Goal: Task Accomplishment & Management: Manage account settings

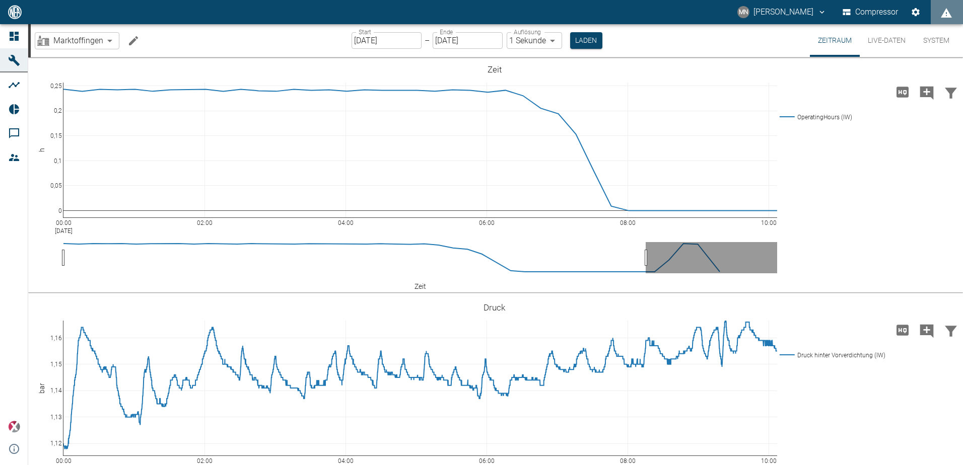
click at [136, 43] on icon "Machine bearbeiten" at bounding box center [133, 41] width 12 height 12
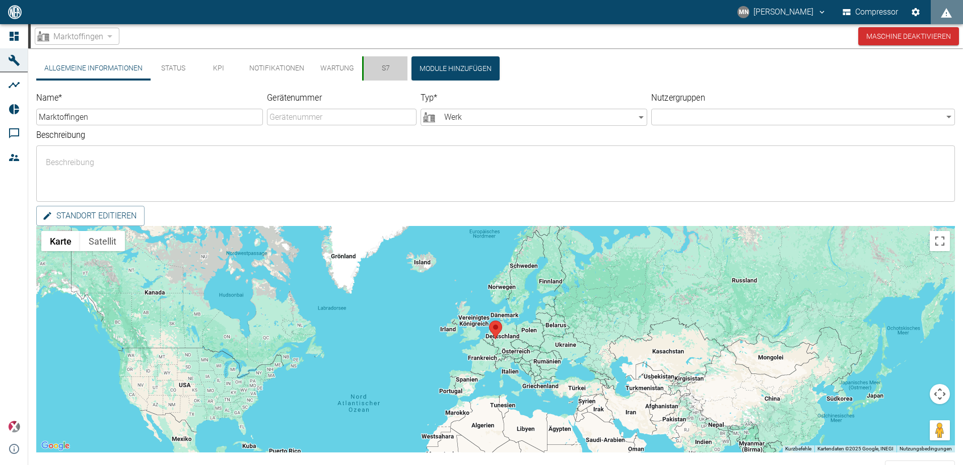
click at [386, 70] on button "S7" at bounding box center [384, 68] width 45 height 24
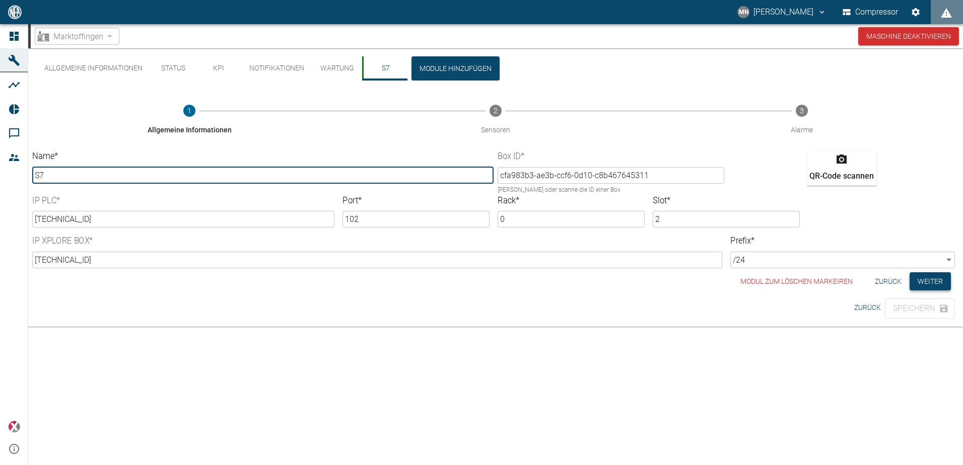
click at [920, 281] on button "Weiter" at bounding box center [930, 281] width 41 height 19
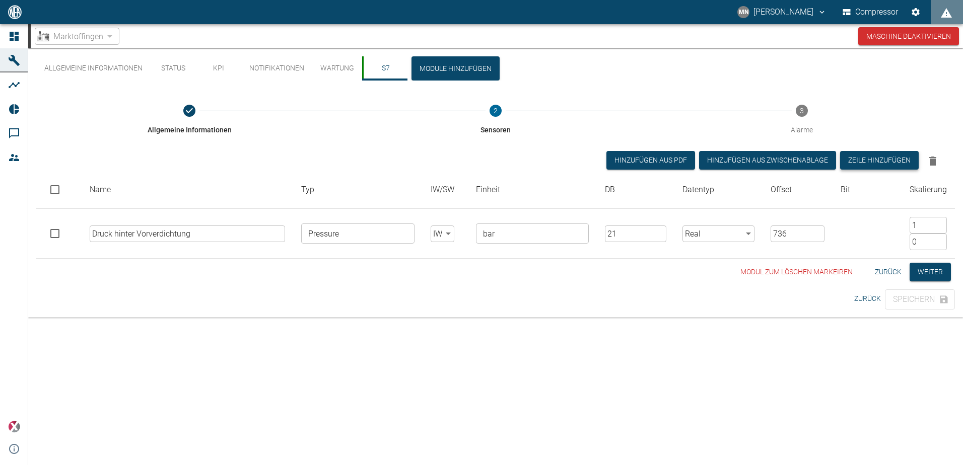
click at [870, 157] on button "Zeile hinzufügen" at bounding box center [879, 160] width 79 height 19
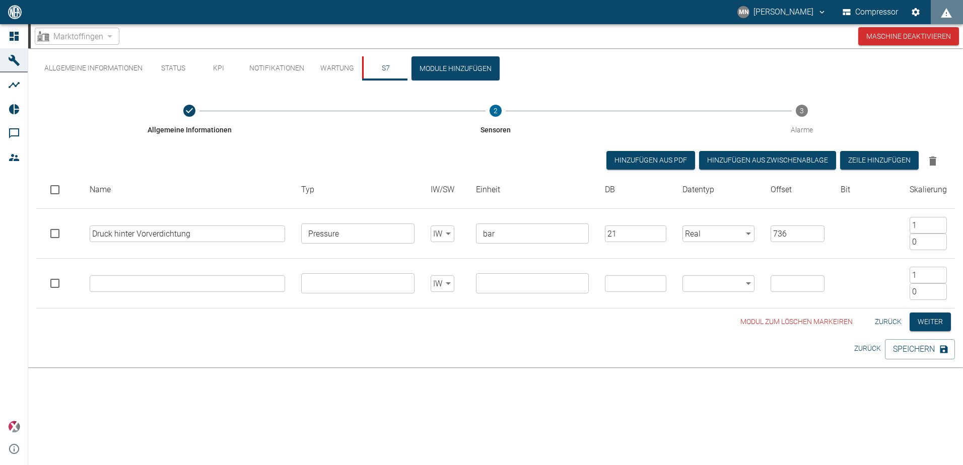
click at [165, 283] on input "text" at bounding box center [188, 283] width 196 height 17
type input "D"
type input "Vorverdichter1 in %"
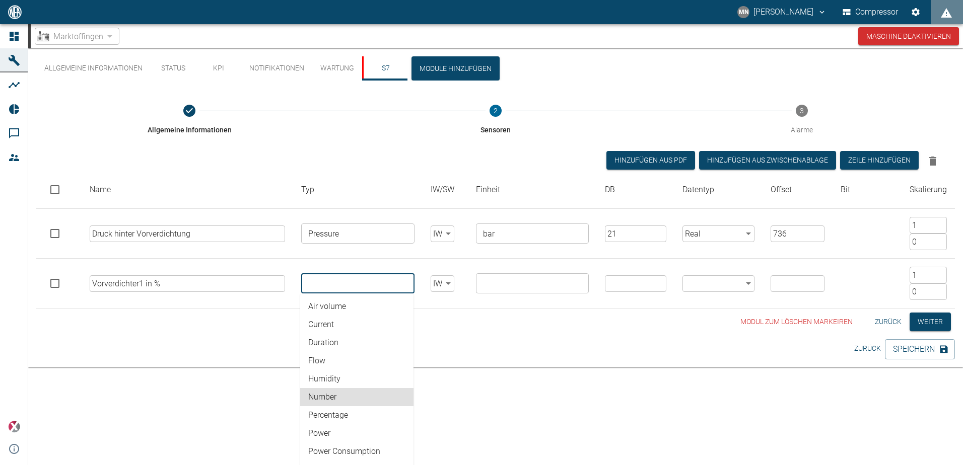
type input "Percentage"
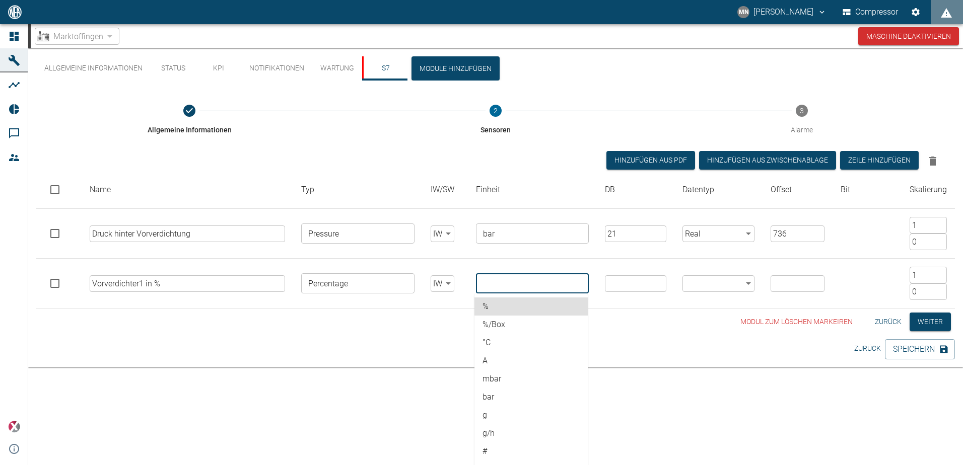
type input "%"
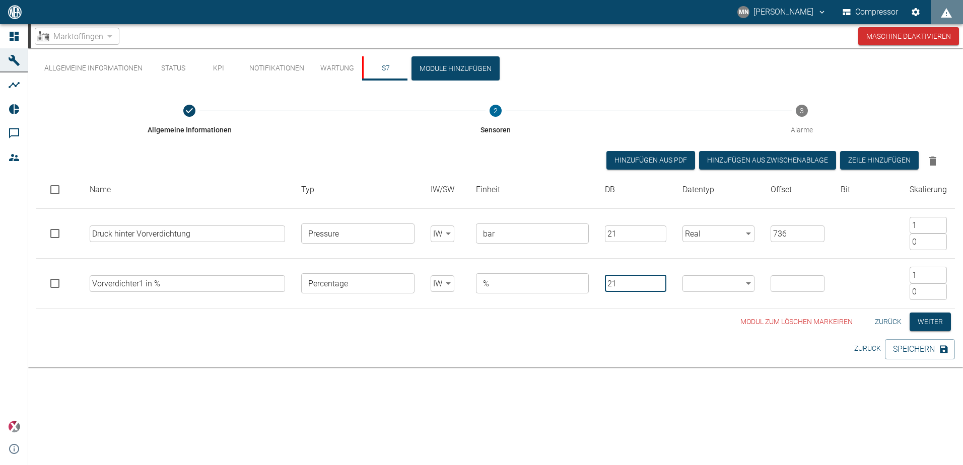
type input "21"
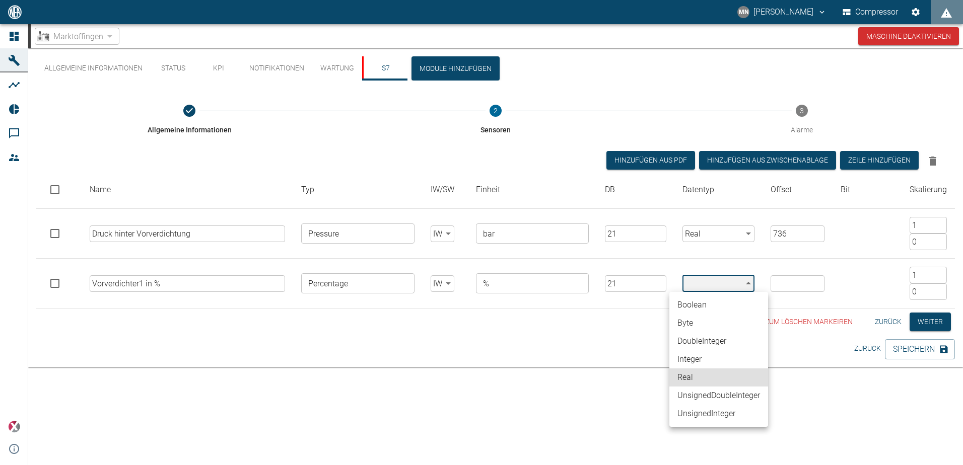
type input "Real"
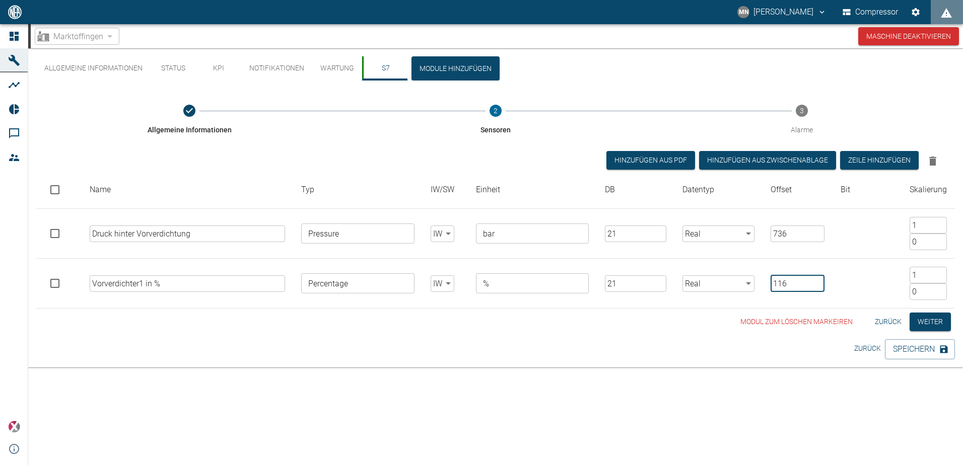
type input "116"
click at [419, 332] on div "Allgemeine Informationen Status KPI Notifikationen Wartung S7 Module hinzufügen…" at bounding box center [495, 195] width 935 height 295
click at [878, 160] on button "Zeile hinzufügen" at bounding box center [879, 160] width 79 height 19
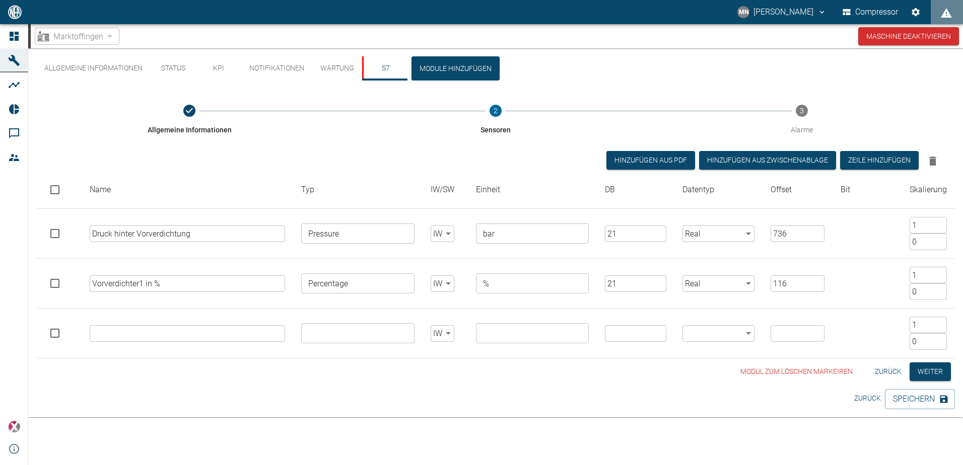
click at [181, 335] on input "text" at bounding box center [188, 333] width 196 height 17
drag, startPoint x: 168, startPoint y: 283, endPoint x: 45, endPoint y: 279, distance: 123.5
click at [45, 279] on tr "Vorverdichter1 in % ​ Percentage ​ IW false ​ % ​ 21 ​ Real Real ​ 116 ​ 1 ​ 0 ​" at bounding box center [495, 284] width 919 height 50
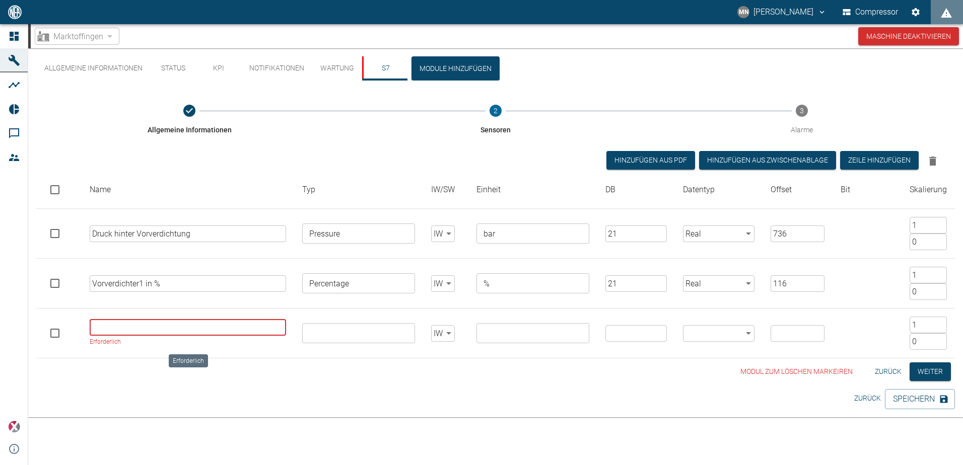
click at [108, 327] on input "Erforderlich" at bounding box center [188, 327] width 197 height 17
paste input "Vorverdichter1 in %"
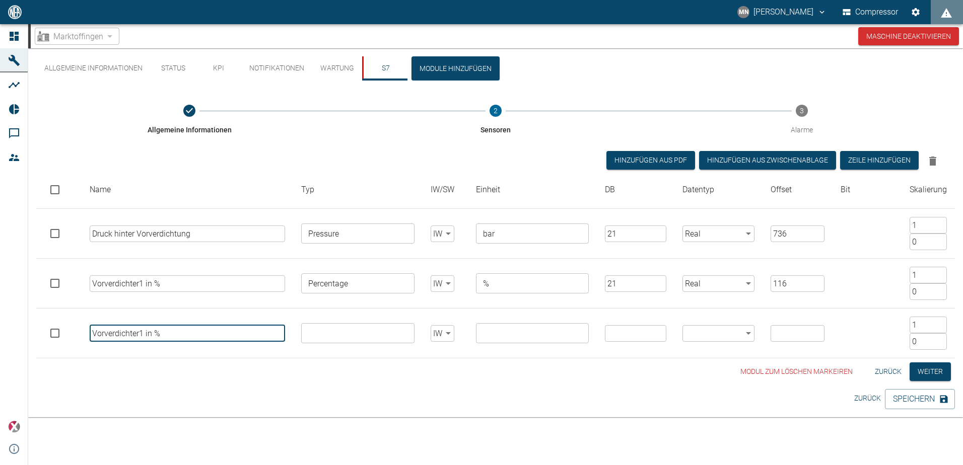
click at [140, 333] on input "Vorverdichter1 in %" at bounding box center [188, 333] width 196 height 17
type input "Vorverdichter2 in %"
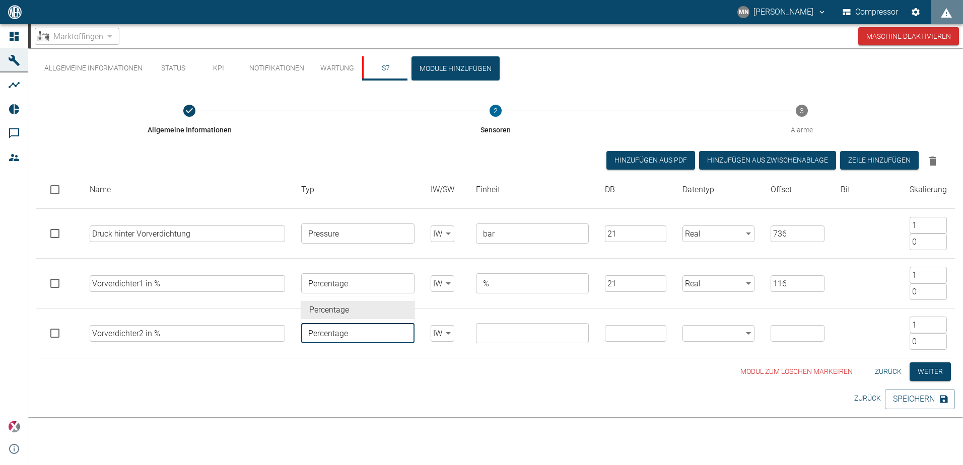
type input "Percentage"
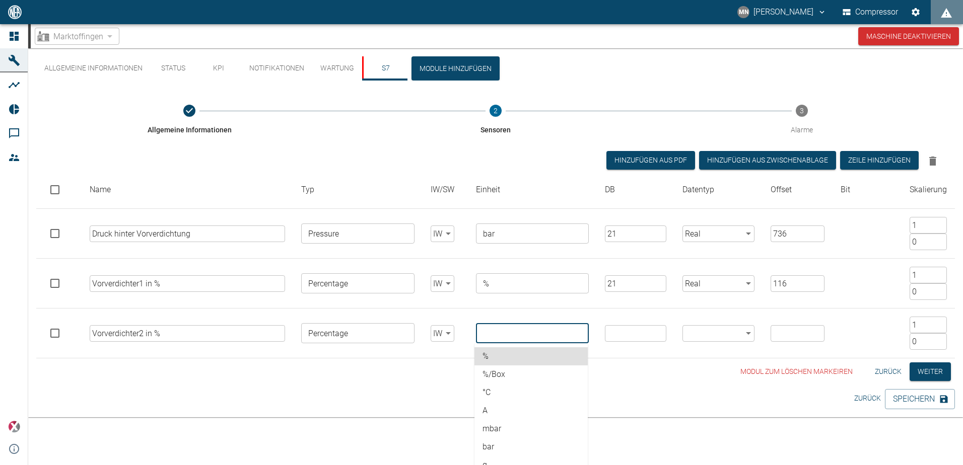
type input "%"
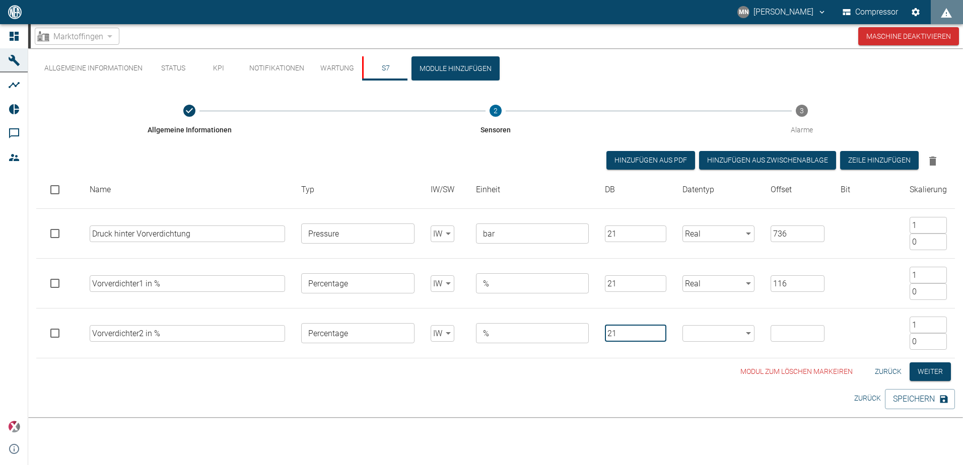
type input "21"
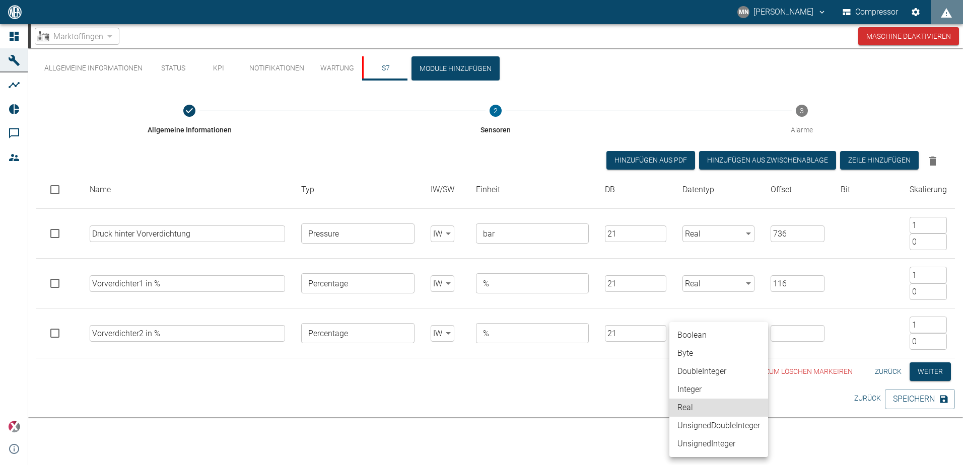
type input "Real"
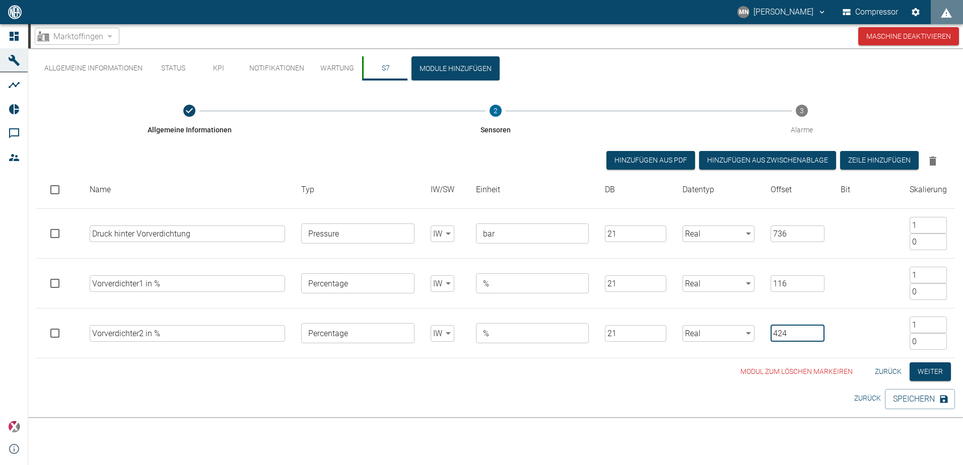
type input "424"
click at [517, 375] on div "Modul zum löschen markeiren Zurück Weiter" at bounding box center [495, 372] width 919 height 19
click at [912, 399] on button "Speichern" at bounding box center [920, 399] width 70 height 20
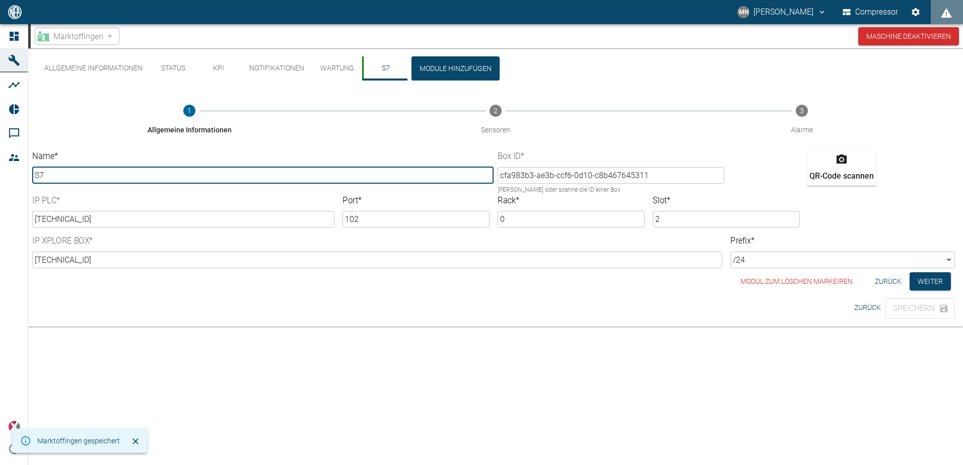
click at [381, 66] on button "S7" at bounding box center [384, 68] width 45 height 24
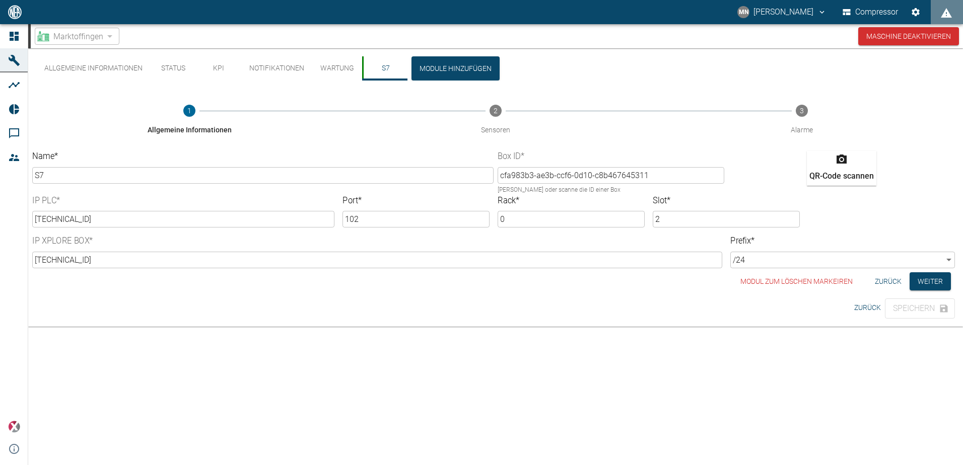
click at [340, 68] on button "Wartung" at bounding box center [337, 68] width 50 height 24
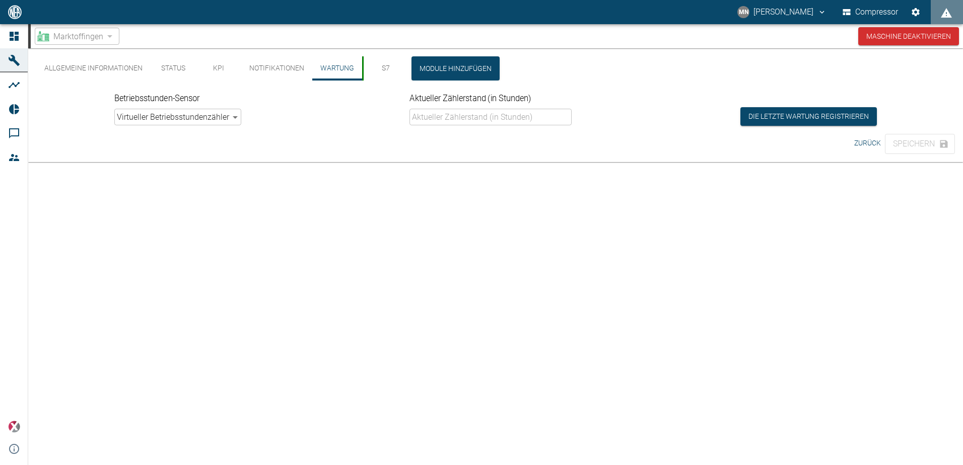
click at [380, 62] on button "S7" at bounding box center [384, 68] width 45 height 24
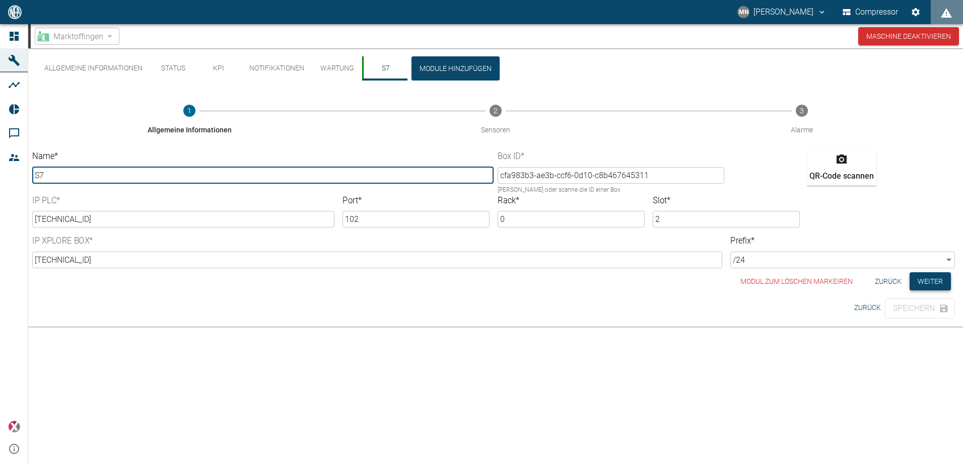
click at [928, 279] on button "Weiter" at bounding box center [930, 281] width 41 height 19
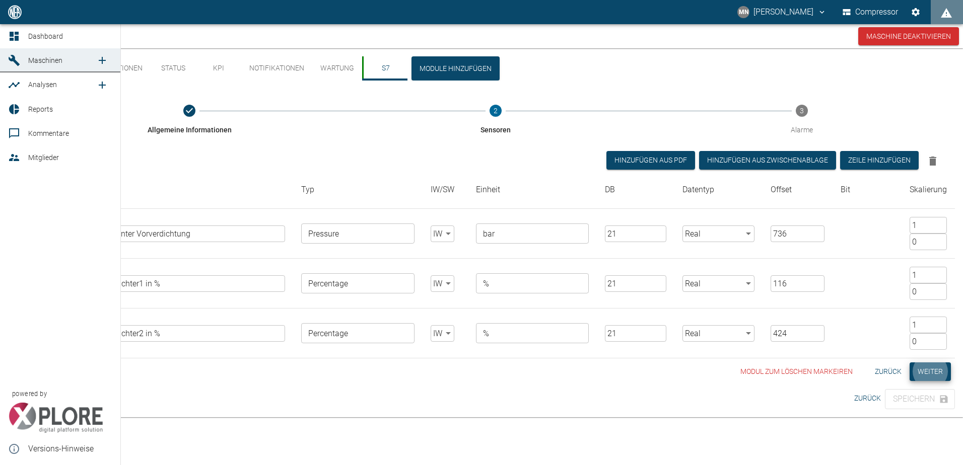
click at [17, 34] on icon at bounding box center [14, 36] width 9 height 9
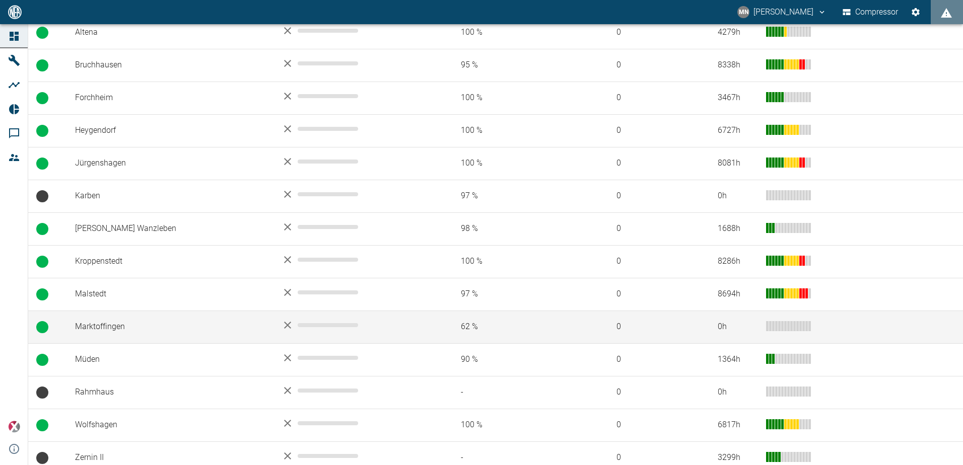
scroll to position [242, 0]
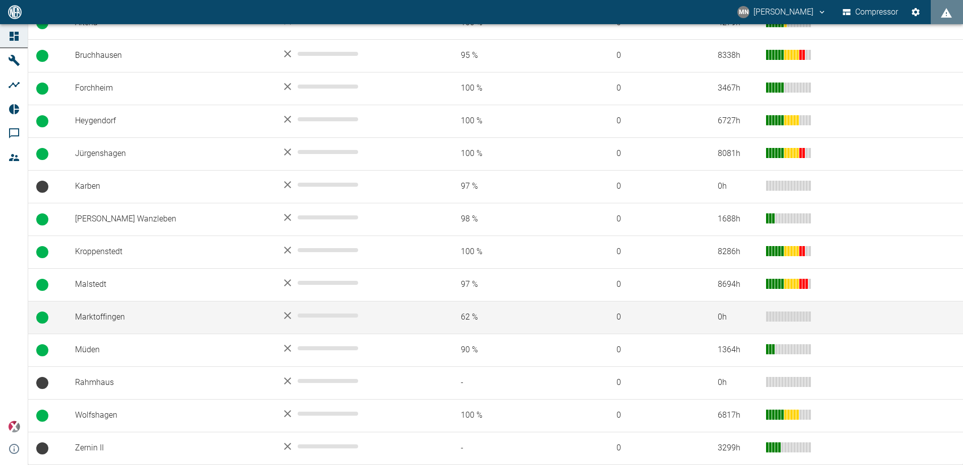
click at [178, 311] on td "Marktoffingen" at bounding box center [170, 317] width 206 height 33
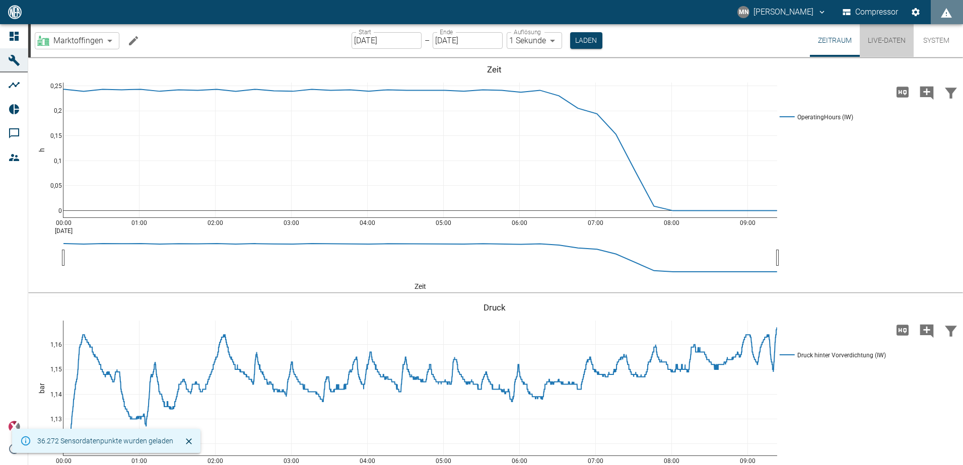
click at [894, 42] on button "Live-Daten" at bounding box center [887, 40] width 54 height 33
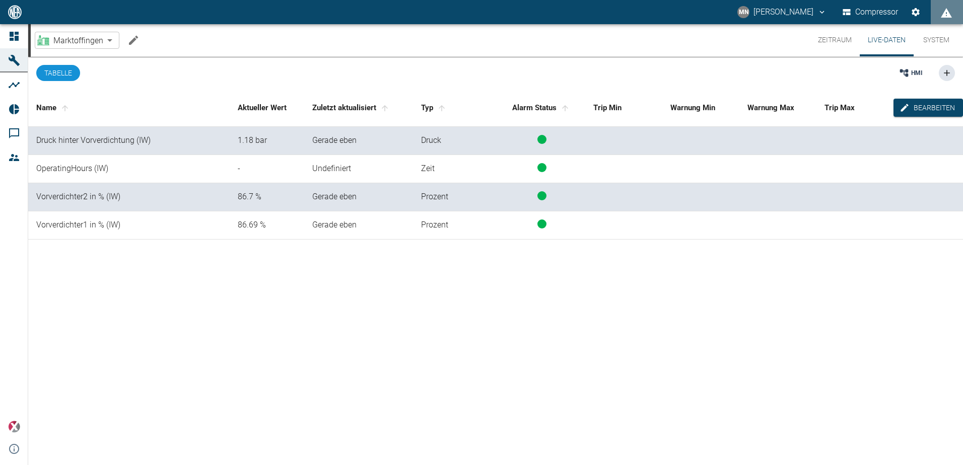
click at [138, 39] on icon "Machine bearbeiten" at bounding box center [133, 40] width 12 height 12
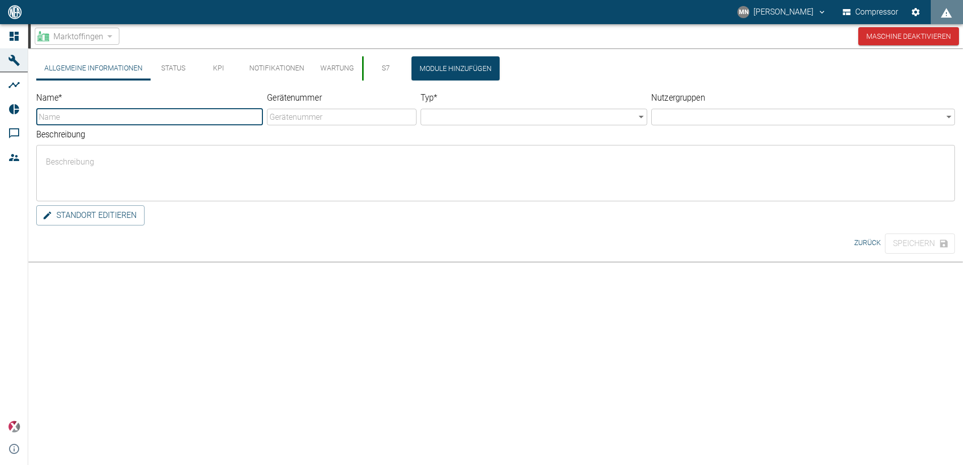
type input "Marktoffingen"
type input "Factory"
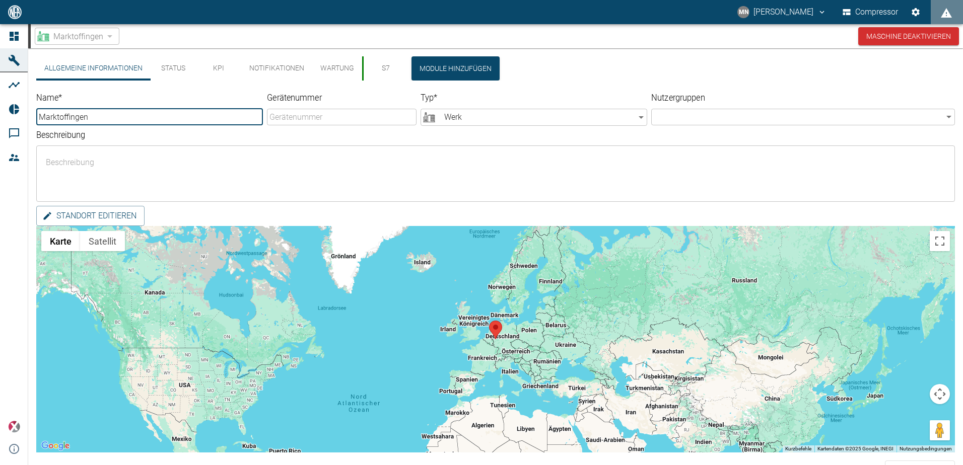
click at [389, 66] on button "S7" at bounding box center [384, 68] width 45 height 24
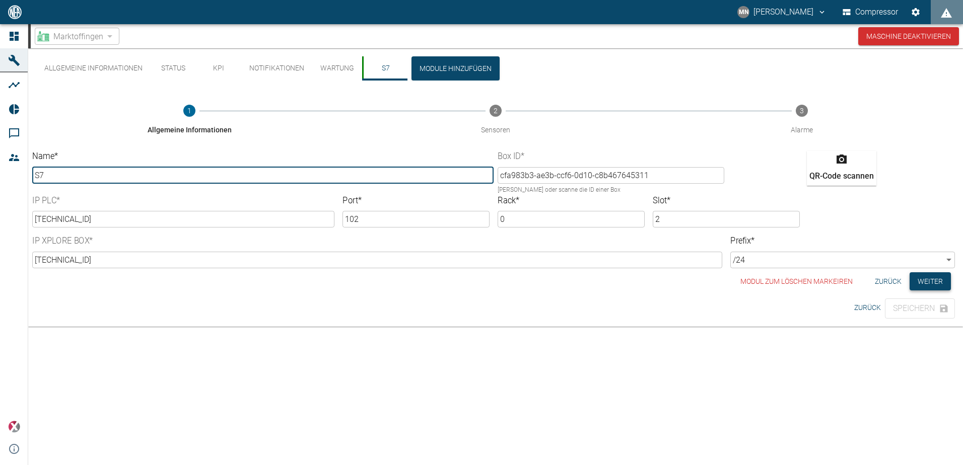
click at [922, 275] on button "Weiter" at bounding box center [930, 281] width 41 height 19
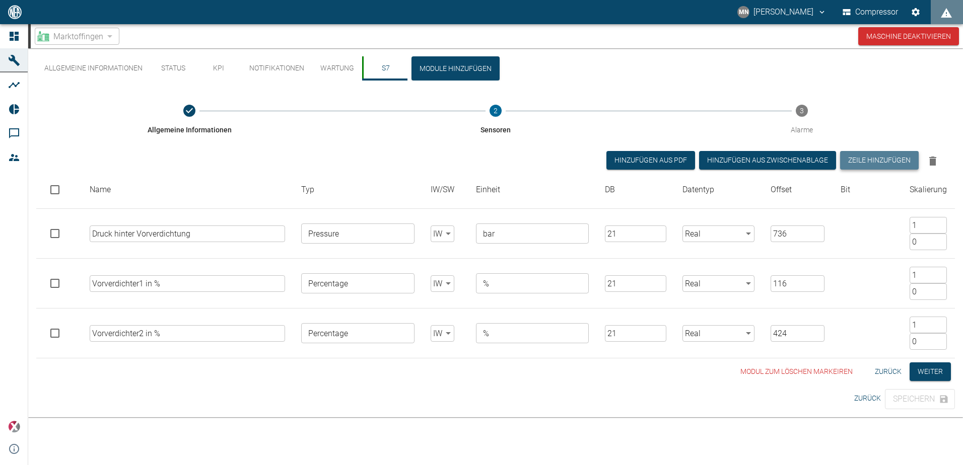
click at [884, 156] on button "Zeile hinzufügen" at bounding box center [879, 160] width 79 height 19
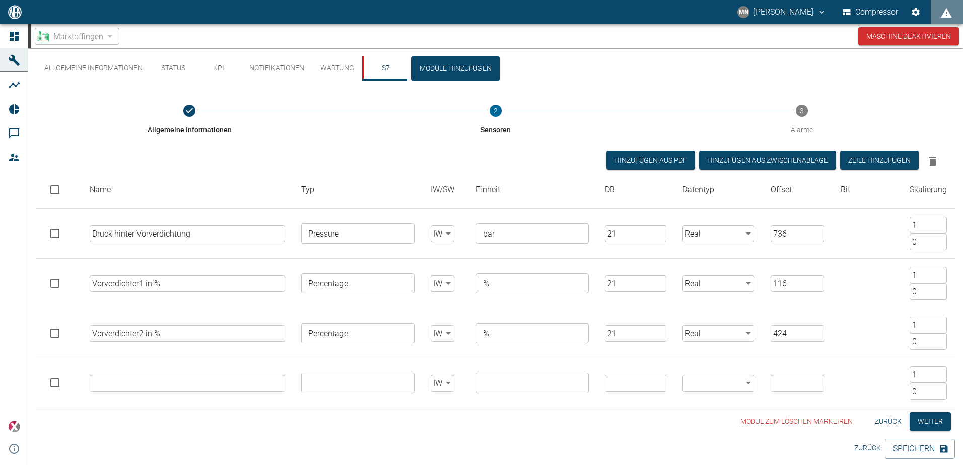
click at [138, 382] on input "text" at bounding box center [188, 383] width 196 height 17
type input "Temp hi VV"
drag, startPoint x: 200, startPoint y: 236, endPoint x: 115, endPoint y: 227, distance: 85.5
click at [115, 227] on input "Druck hinter Vorverdichtung" at bounding box center [188, 234] width 196 height 17
click at [322, 392] on div "​" at bounding box center [357, 383] width 113 height 20
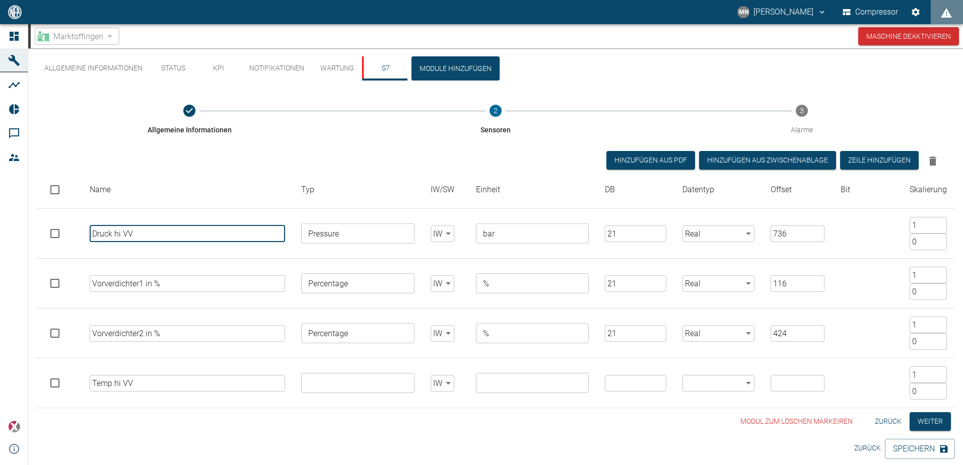
type input "Druck hi VV"
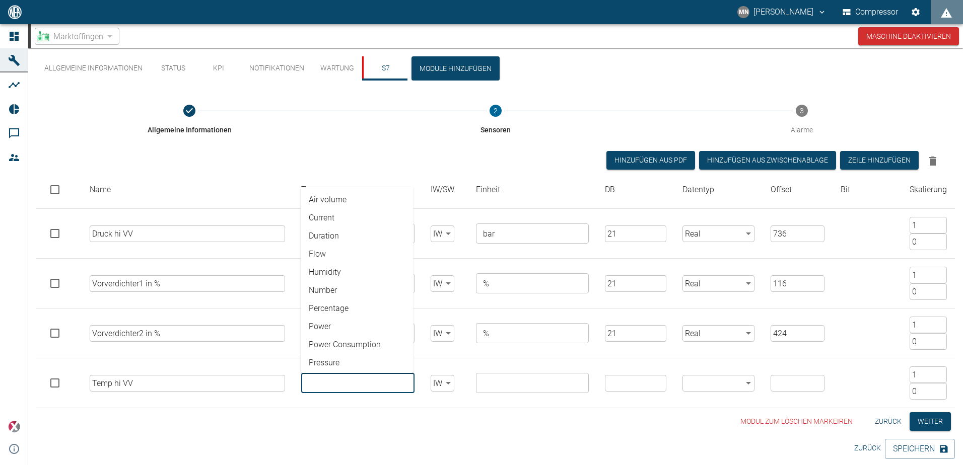
click at [338, 360] on li "Pressure" at bounding box center [357, 363] width 113 height 18
click at [268, 376] on input "Temp hi VV" at bounding box center [188, 383] width 196 height 17
drag, startPoint x: 344, startPoint y: 380, endPoint x: 227, endPoint y: 375, distance: 117.5
click at [227, 375] on tr "Temp hi VV ​ Pressure ​ Air volume Current Duration Flow Humidity Number Percen…" at bounding box center [495, 384] width 919 height 50
click at [321, 324] on li "Temperature" at bounding box center [357, 327] width 113 height 18
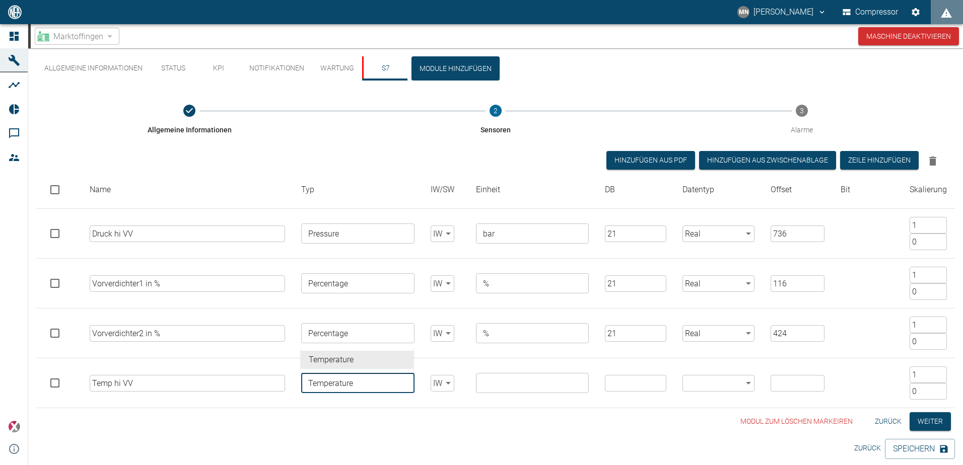
type input "Temperature"
drag, startPoint x: 389, startPoint y: 382, endPoint x: 244, endPoint y: 382, distance: 145.6
click at [244, 382] on tr "Temp hi VV ​ Temperature ​ Air volume Current Duration Flow Humidity Number Per…" at bounding box center [495, 384] width 919 height 50
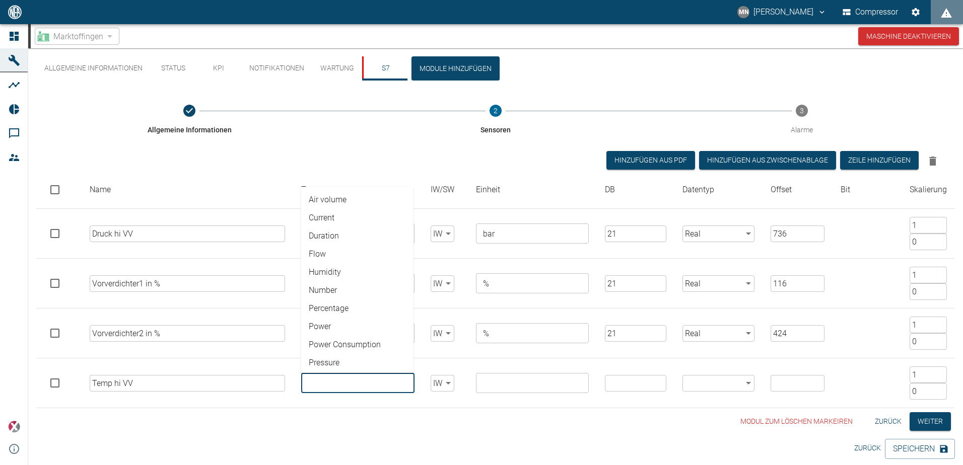
click at [257, 393] on td "Temp hi VV ​" at bounding box center [188, 384] width 212 height 50
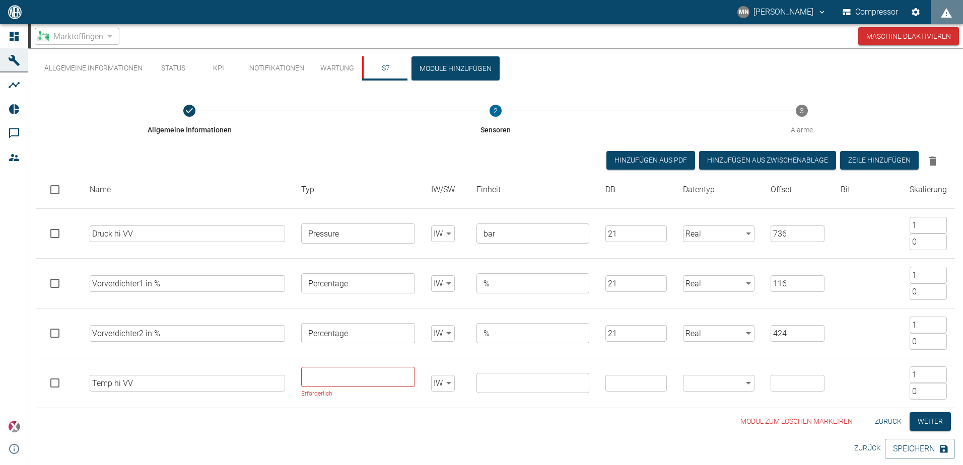
click at [322, 383] on input "text" at bounding box center [357, 377] width 106 height 14
click at [356, 324] on li "Temperature" at bounding box center [357, 321] width 113 height 18
type input "Temperature"
click at [496, 244] on li "°C" at bounding box center [531, 236] width 113 height 18
type input "°C"
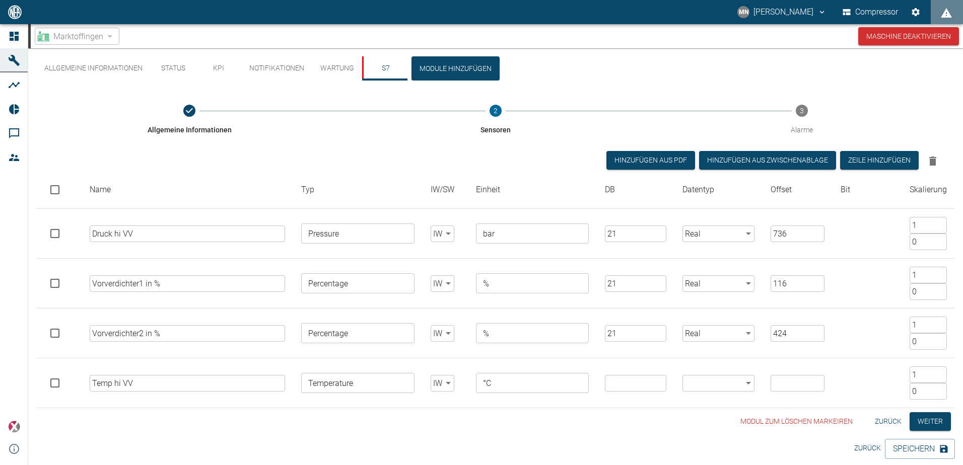
click at [637, 386] on input "number" at bounding box center [635, 383] width 61 height 17
type input "22"
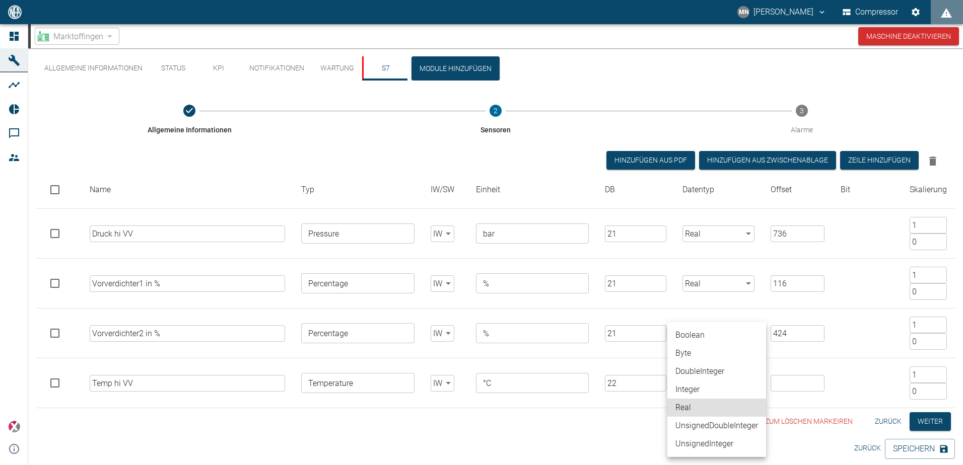
type input "Real"
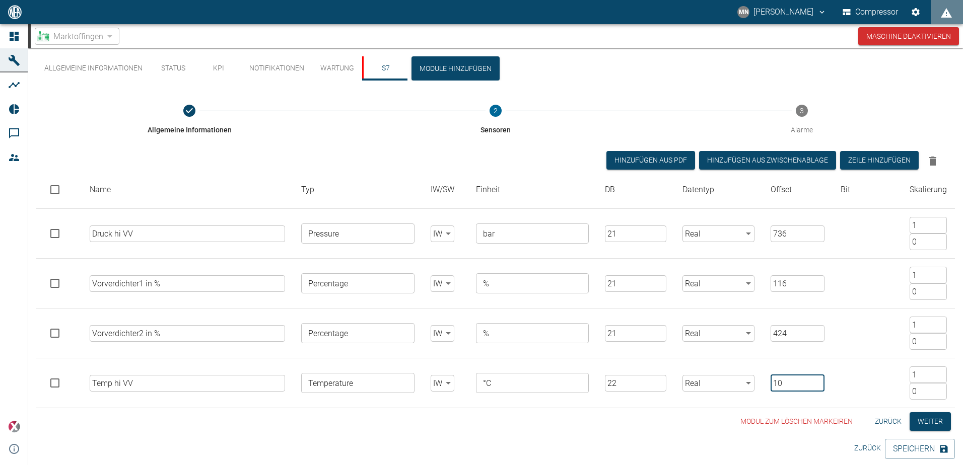
type input "10"
click at [896, 443] on button "Speichern" at bounding box center [920, 449] width 70 height 20
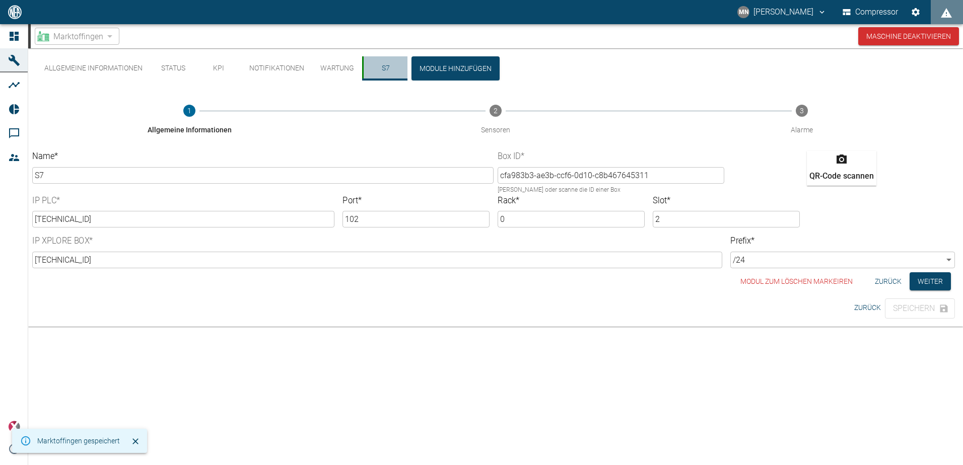
click at [386, 67] on button "S7" at bounding box center [384, 68] width 45 height 24
click at [384, 66] on button "S7" at bounding box center [384, 68] width 45 height 24
click at [861, 305] on button "Zurück" at bounding box center [867, 308] width 35 height 19
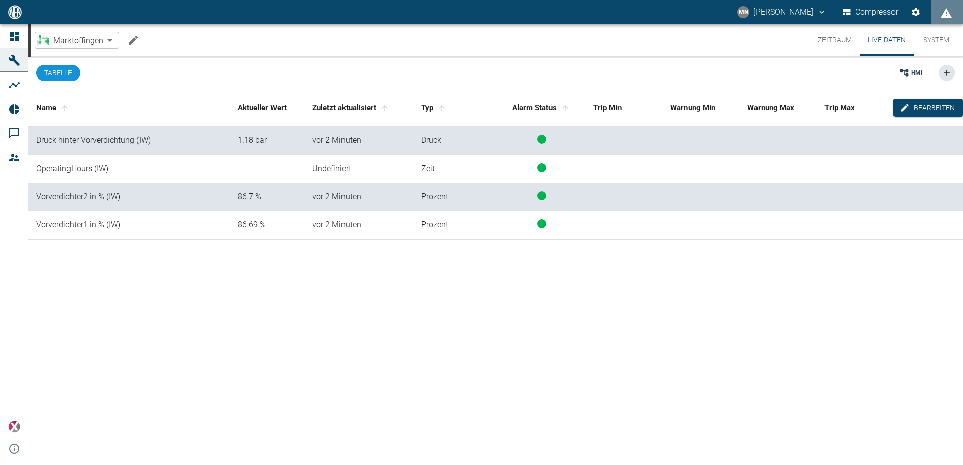
click at [131, 45] on icon "Machine bearbeiten" at bounding box center [133, 40] width 12 height 12
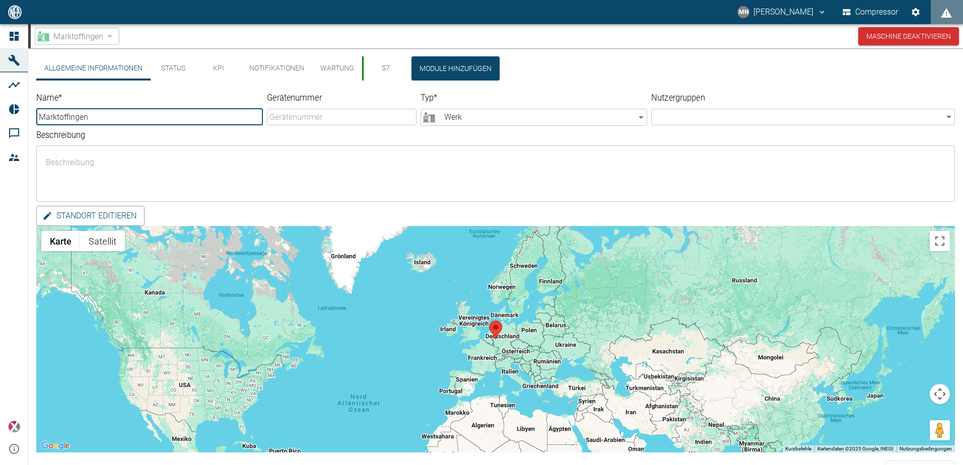
click at [386, 69] on button "S7" at bounding box center [384, 68] width 45 height 24
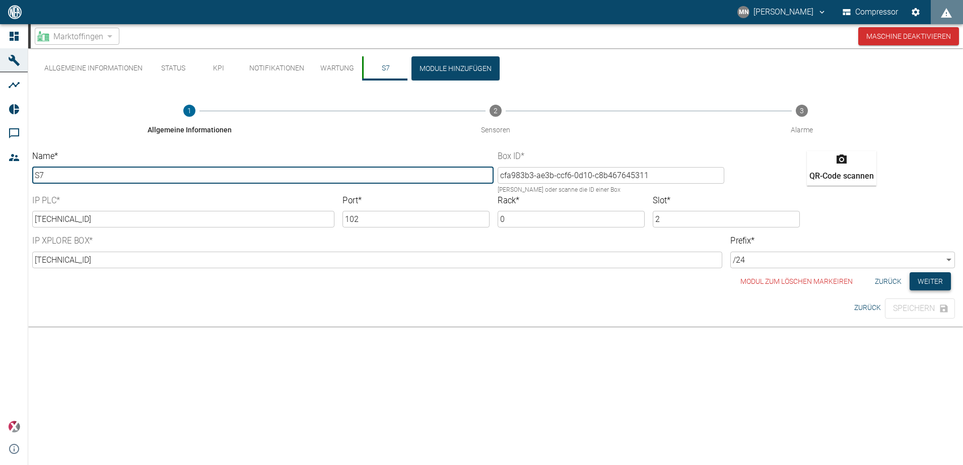
click at [939, 284] on button "Weiter" at bounding box center [930, 281] width 41 height 19
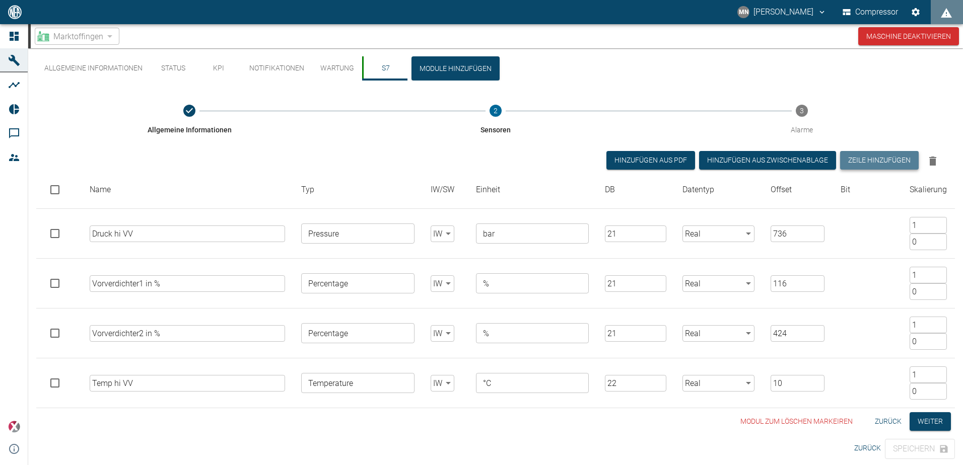
click at [886, 161] on button "Zeile hinzufügen" at bounding box center [879, 160] width 79 height 19
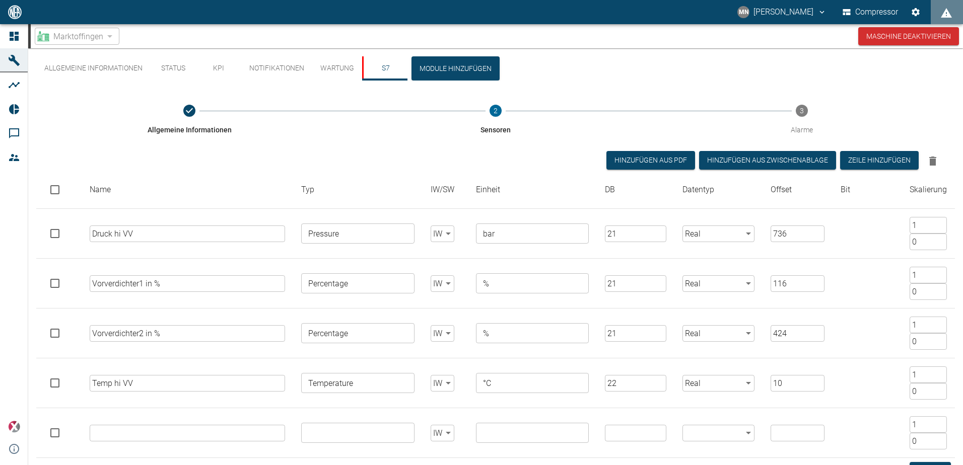
scroll to position [50, 0]
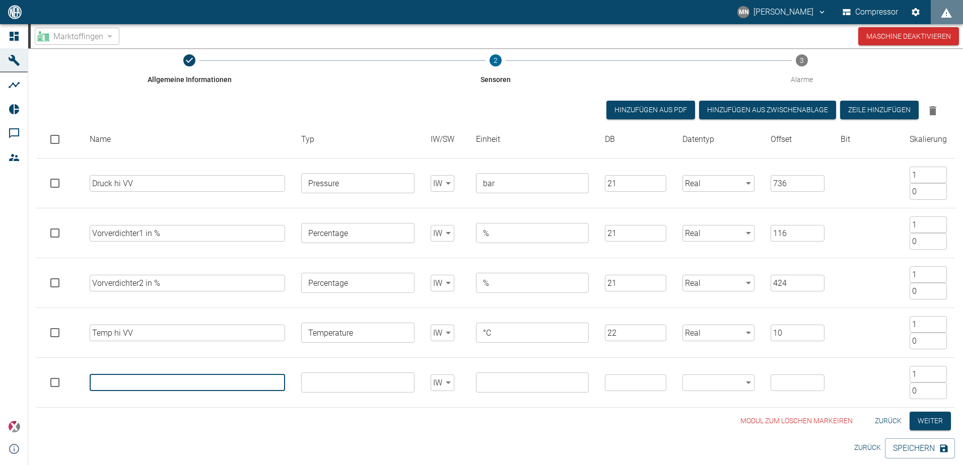
click at [201, 388] on input "text" at bounding box center [188, 383] width 196 height 17
type input "HptVerd1 705AN001_I_IST"
click at [333, 377] on input "text" at bounding box center [357, 377] width 106 height 14
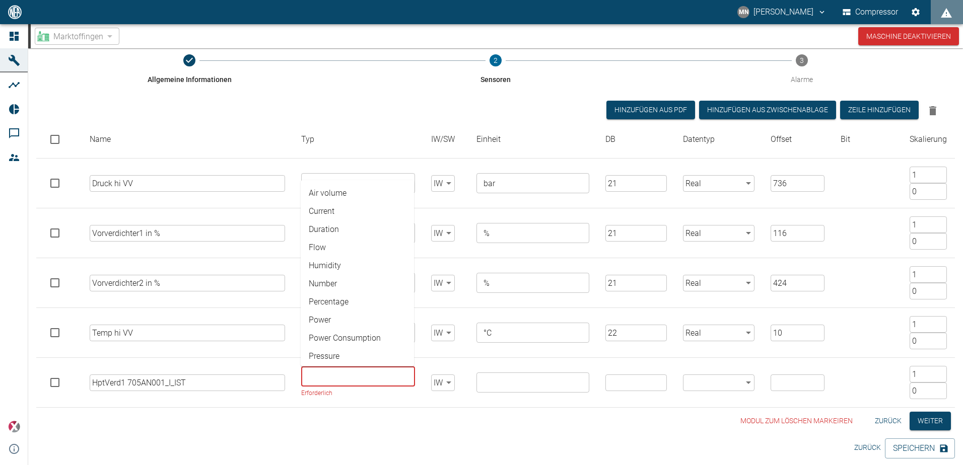
click at [326, 300] on li "Percentage" at bounding box center [357, 302] width 113 height 18
type input "Percentage"
click at [526, 389] on input "text" at bounding box center [531, 383] width 105 height 14
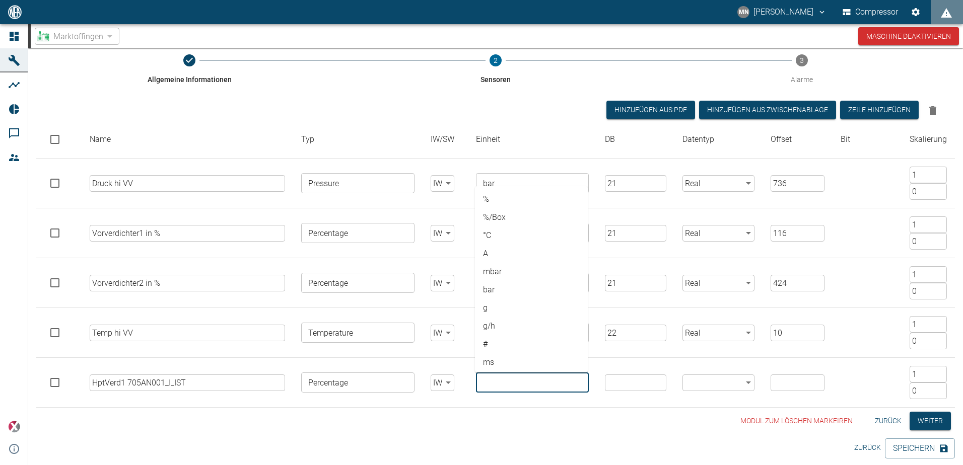
click at [503, 199] on li "%" at bounding box center [531, 199] width 113 height 18
type input "%"
click at [630, 386] on input "number" at bounding box center [635, 383] width 61 height 17
type input "22"
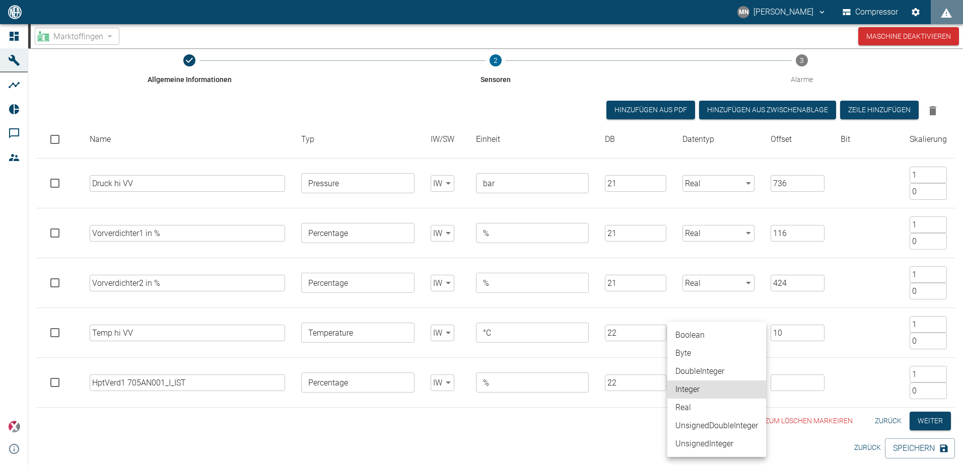
type input "Integer"
type input "Real"
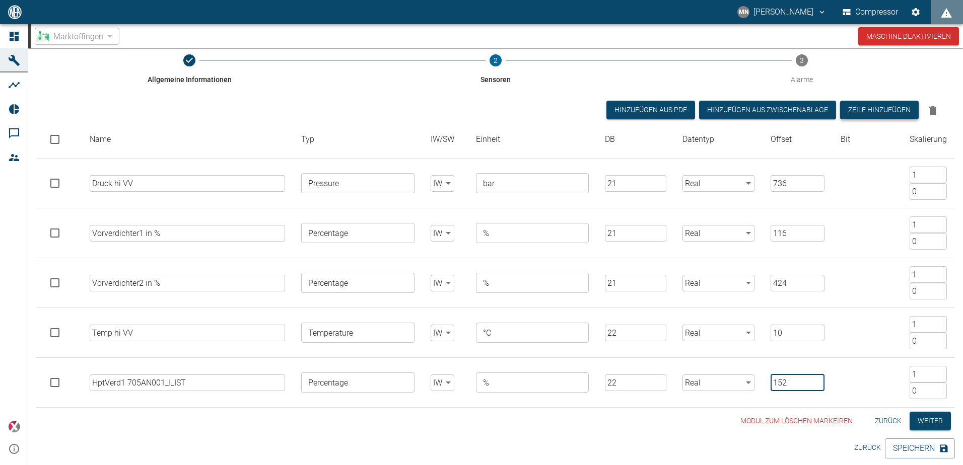
type input "152"
click at [885, 113] on button "Zeile hinzufügen" at bounding box center [879, 110] width 79 height 19
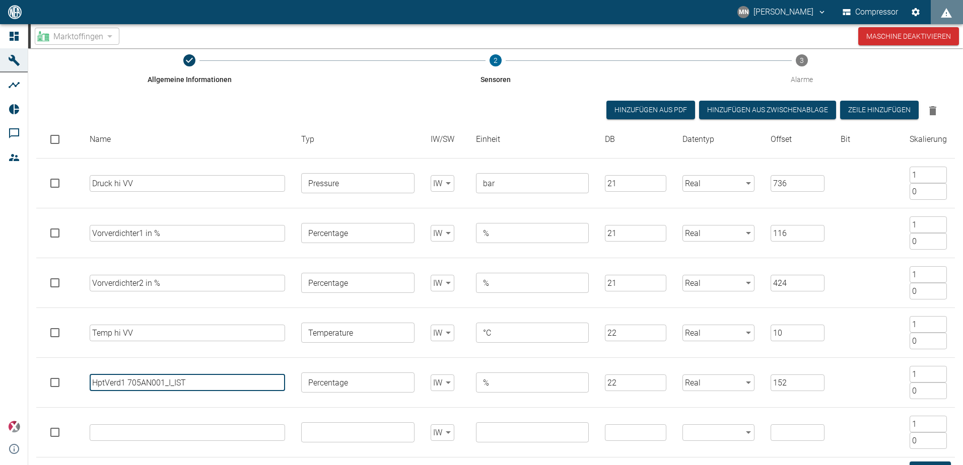
drag, startPoint x: 193, startPoint y: 383, endPoint x: 53, endPoint y: 381, distance: 140.0
click at [53, 381] on tr "HptVerd1 705AN001_I_IST ​ Percentage ​ IW false ​ % ​ 22 ​ Real Real ​ 152 ​ 1 …" at bounding box center [495, 383] width 919 height 50
click at [169, 431] on input "text" at bounding box center [188, 433] width 196 height 17
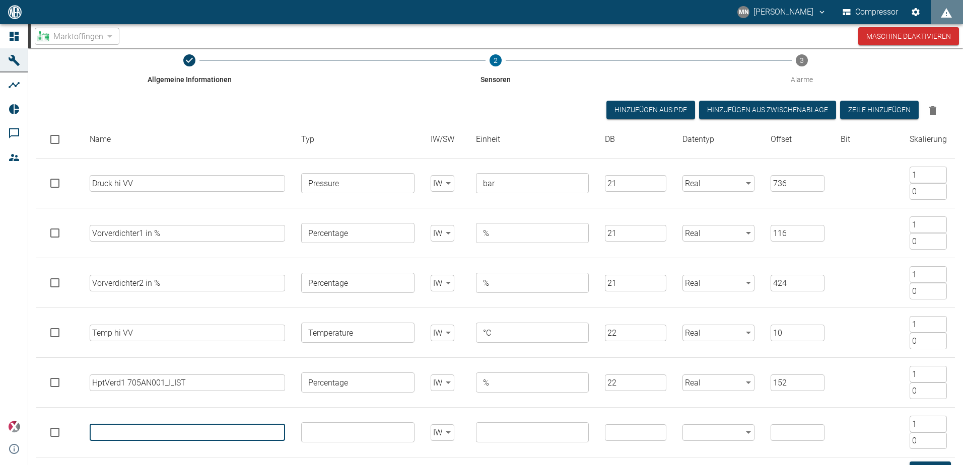
paste input "HptVerd1 705AN001_I_IST"
click at [142, 432] on input "HptVerd1 705AN001_I_IST" at bounding box center [188, 433] width 196 height 17
type input "HptVerd1 706AN001_I_IST"
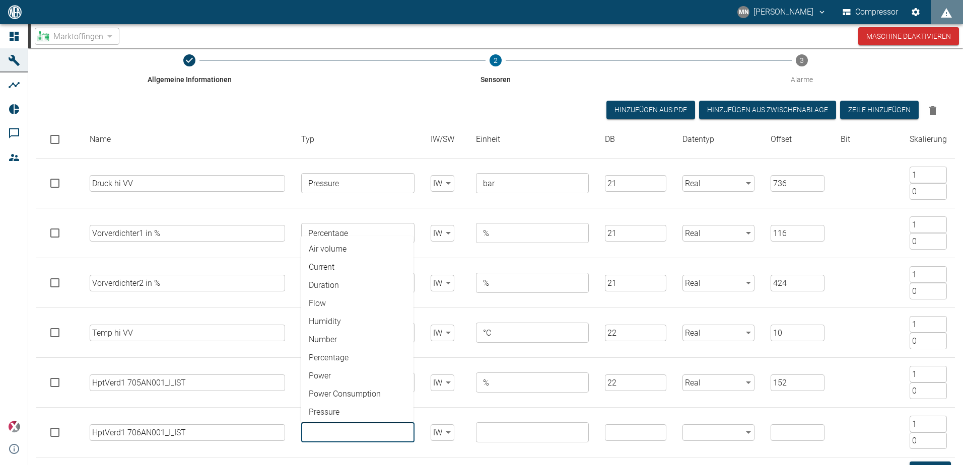
click at [345, 432] on input "text" at bounding box center [357, 433] width 106 height 14
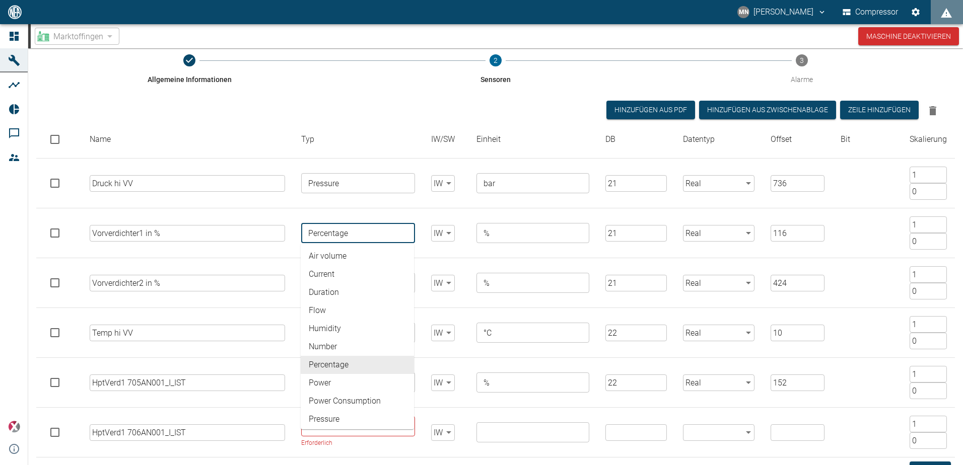
click at [351, 233] on input "Percentage" at bounding box center [357, 233] width 106 height 14
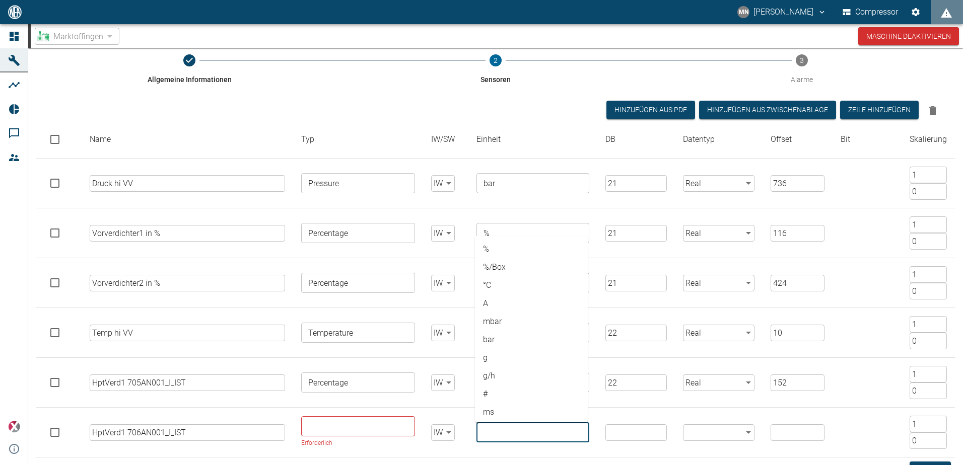
click at [492, 433] on input "text" at bounding box center [531, 433] width 105 height 14
click at [492, 242] on li "%" at bounding box center [531, 249] width 113 height 18
type input "%"
click at [490, 234] on input "%" at bounding box center [531, 233] width 105 height 14
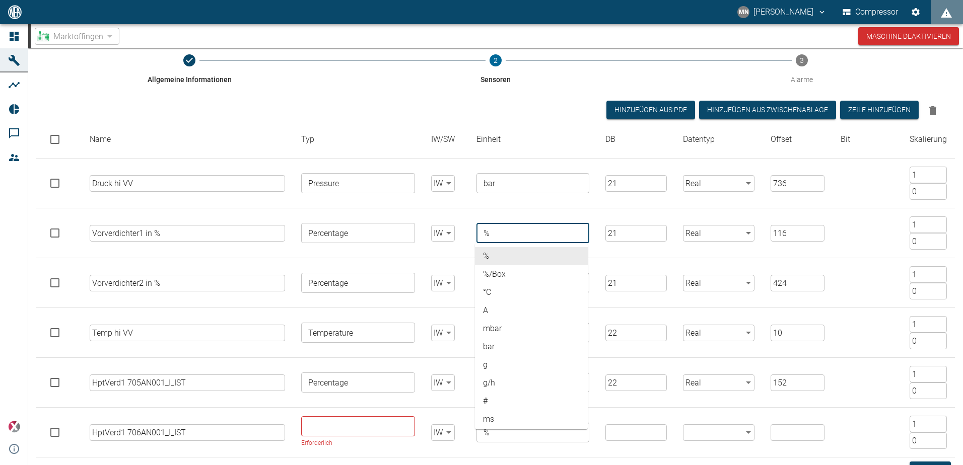
click at [497, 254] on li "%" at bounding box center [531, 256] width 113 height 18
click at [536, 439] on input "%" at bounding box center [531, 433] width 105 height 14
click at [639, 439] on input "number" at bounding box center [635, 433] width 61 height 17
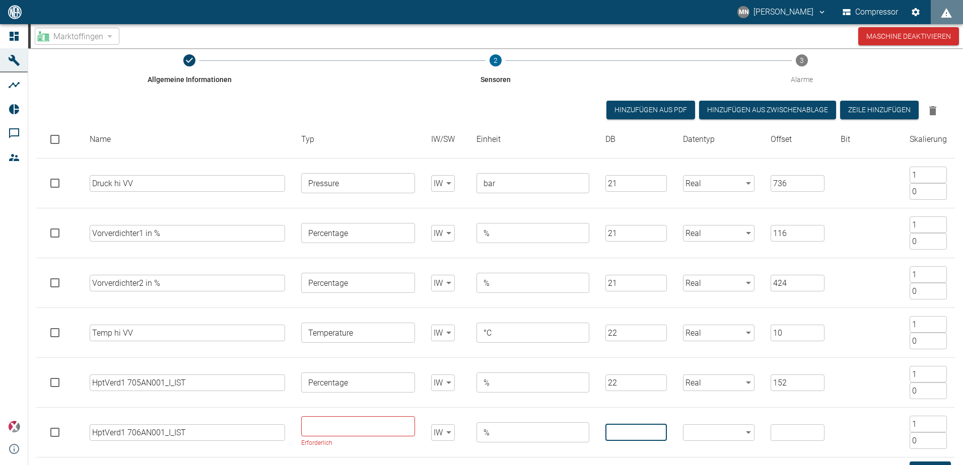
click at [351, 423] on input "text" at bounding box center [357, 427] width 106 height 14
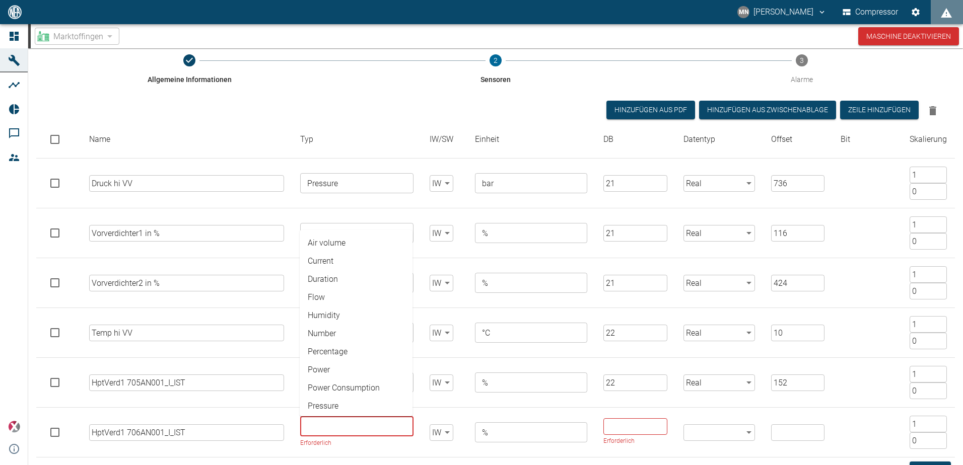
click at [350, 348] on li "Percentage" at bounding box center [356, 352] width 113 height 18
type input "Percentage"
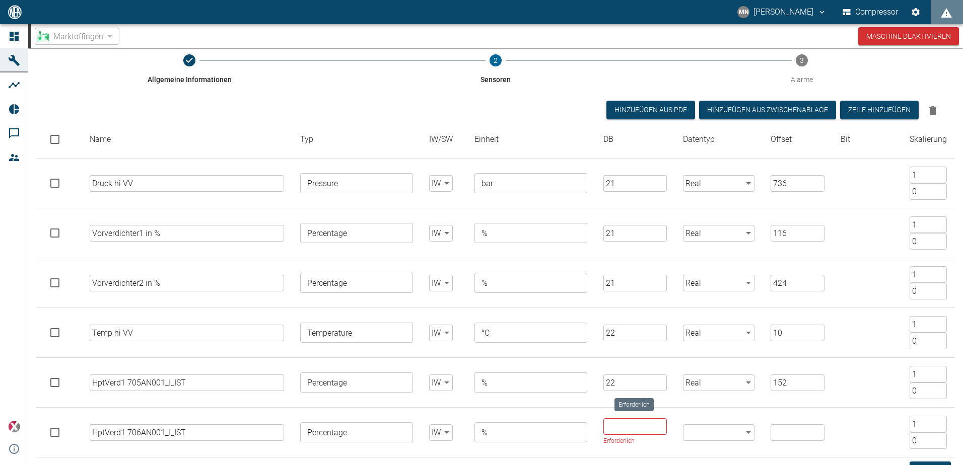
click at [621, 426] on input "Erforderlich" at bounding box center [635, 427] width 64 height 17
type input "22"
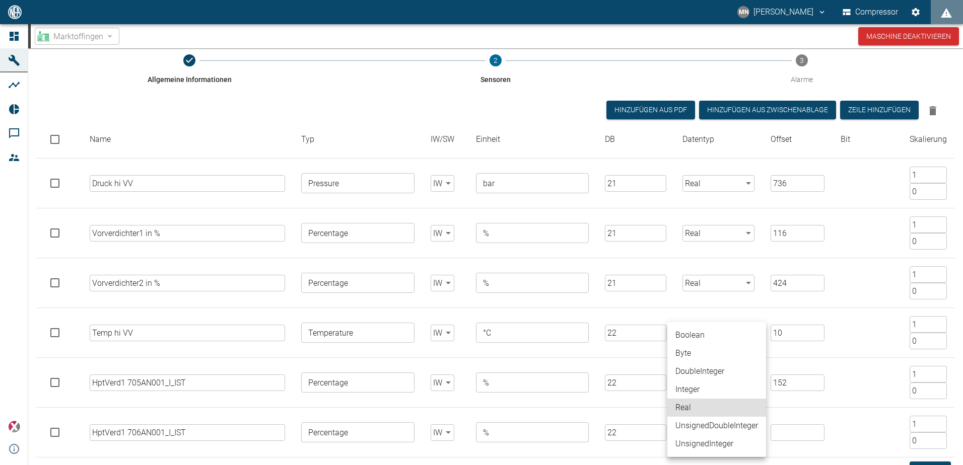
type input "Real"
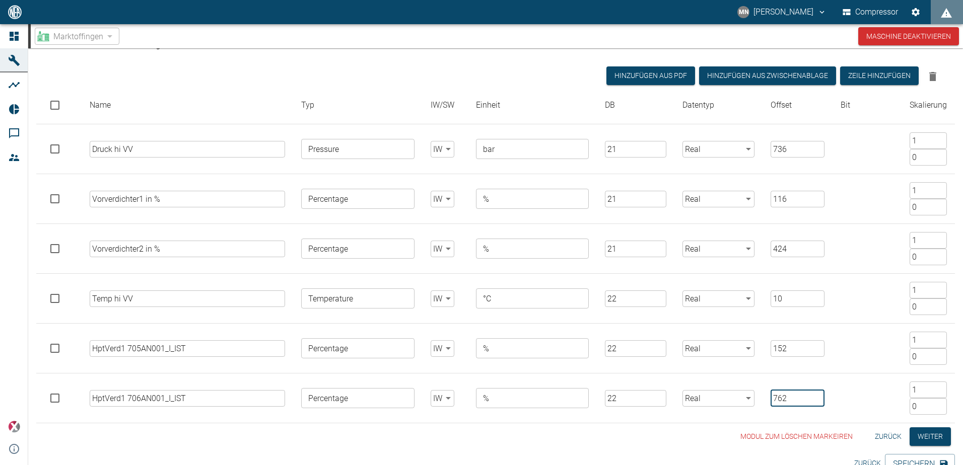
scroll to position [102, 0]
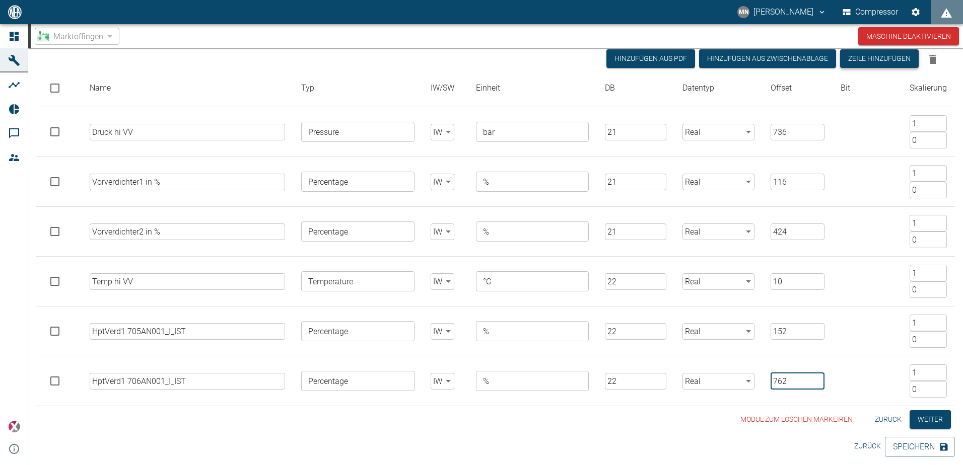
type input "762"
click at [856, 64] on button "Zeile hinzufügen" at bounding box center [879, 58] width 79 height 19
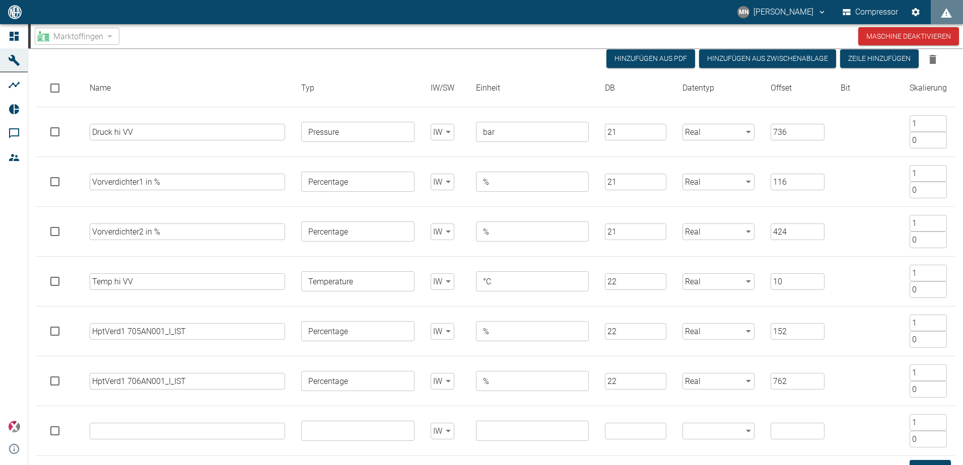
click at [159, 433] on input "text" at bounding box center [188, 431] width 196 height 17
type input "CH4 Rohgas"
type input "a"
type input "g"
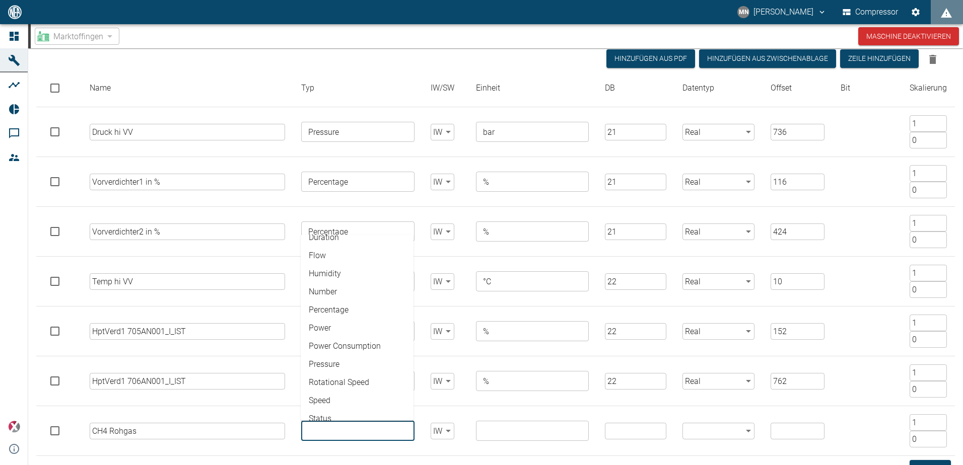
scroll to position [0, 0]
click at [337, 427] on input "text" at bounding box center [357, 431] width 106 height 14
type input "Analyse"
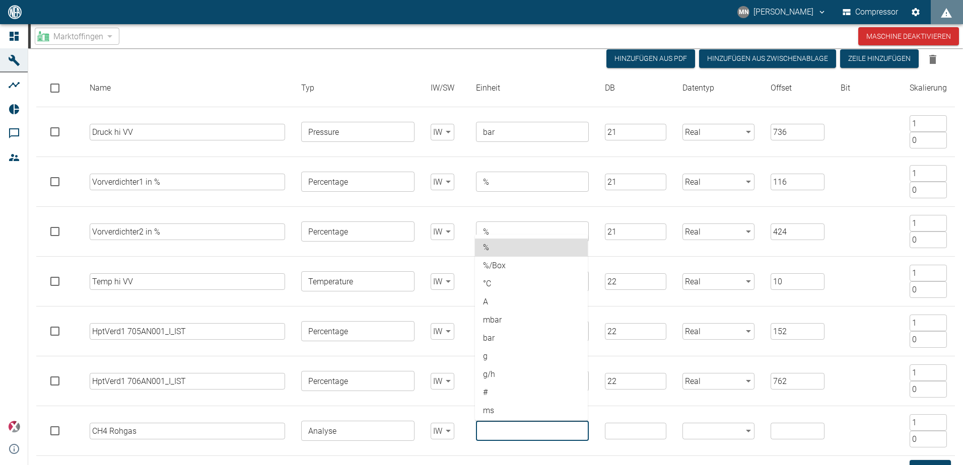
type input "%"
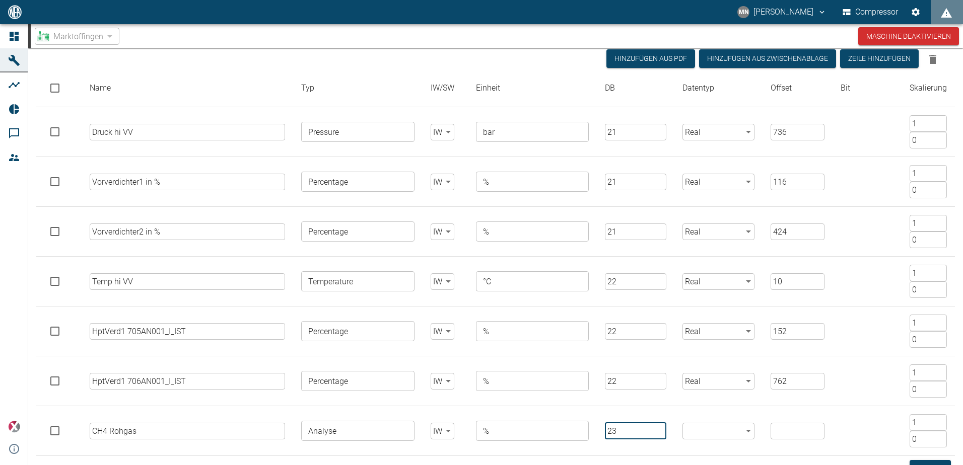
type input "23"
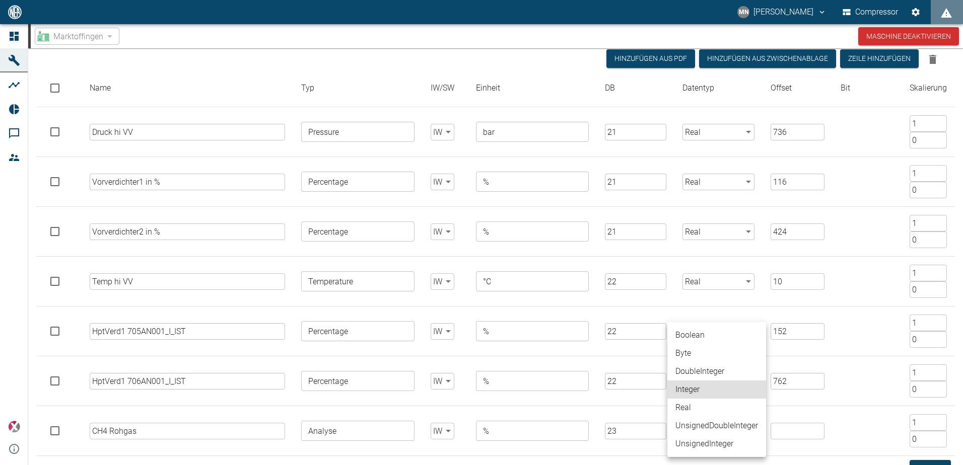
type input "Real"
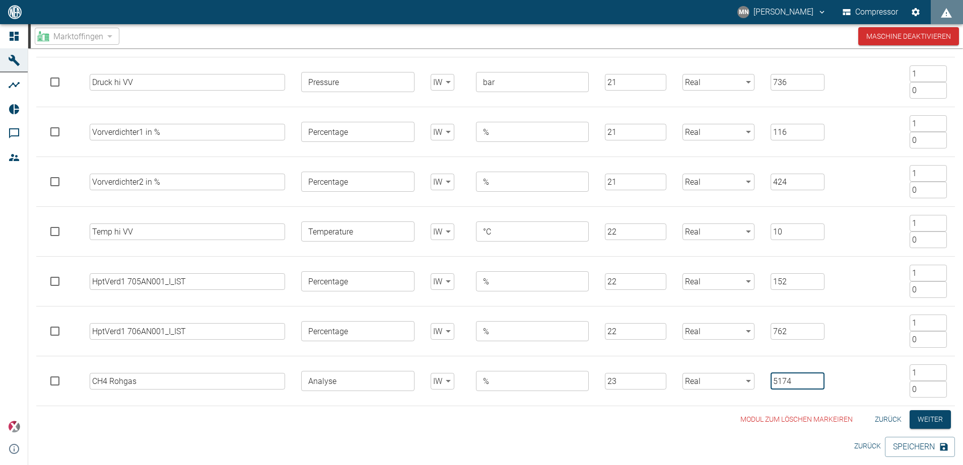
scroll to position [51, 0]
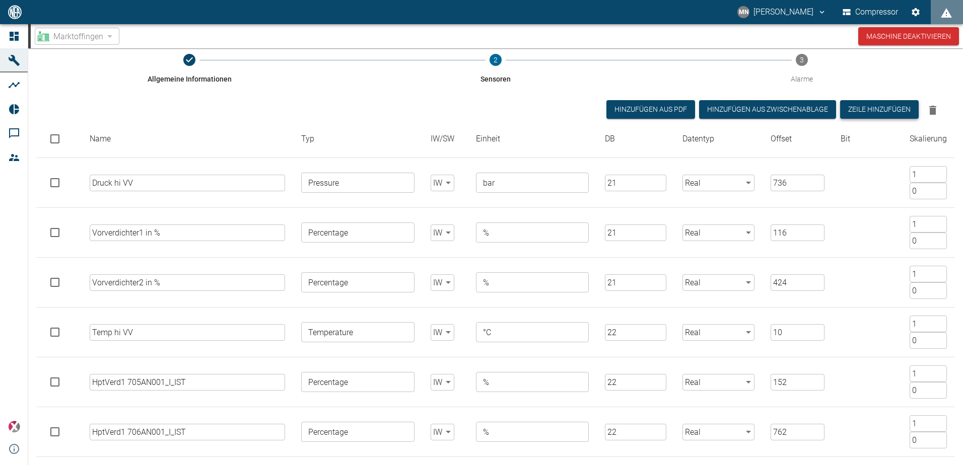
type input "5174"
click at [870, 106] on button "Zeile hinzufügen" at bounding box center [879, 109] width 79 height 19
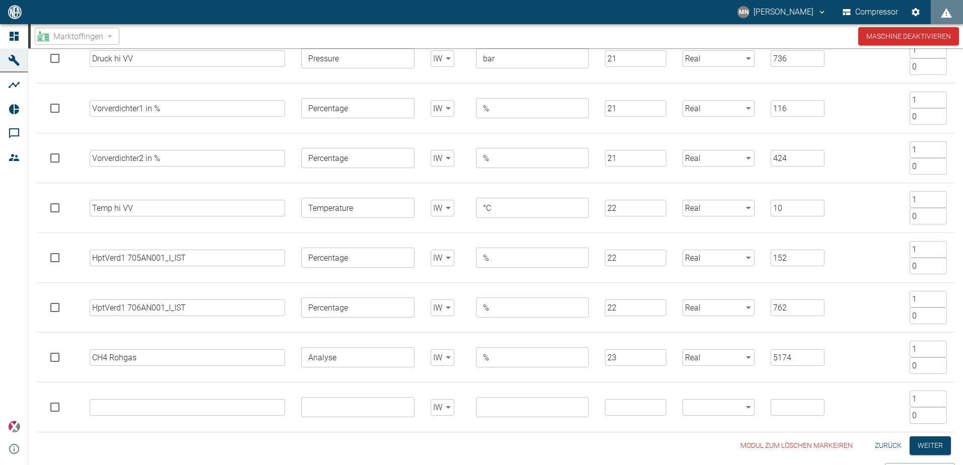
scroll to position [201, 0]
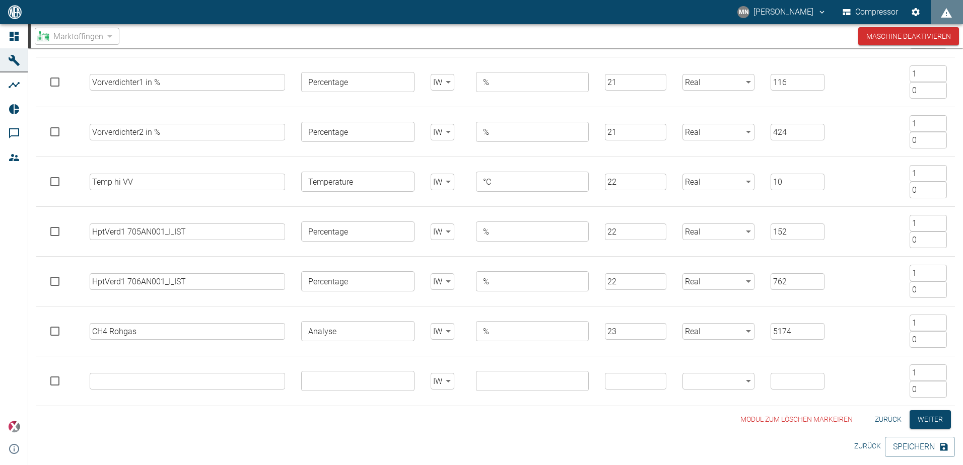
click at [181, 380] on input "text" at bounding box center [188, 381] width 196 height 17
type input "CH4 Biomethan"
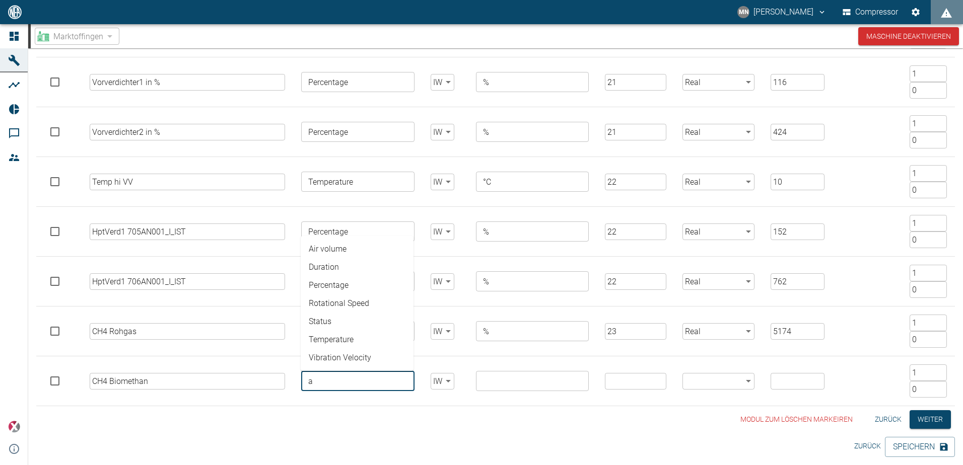
type input "a"
type input "Analyse"
click at [531, 383] on input "text" at bounding box center [532, 381] width 106 height 14
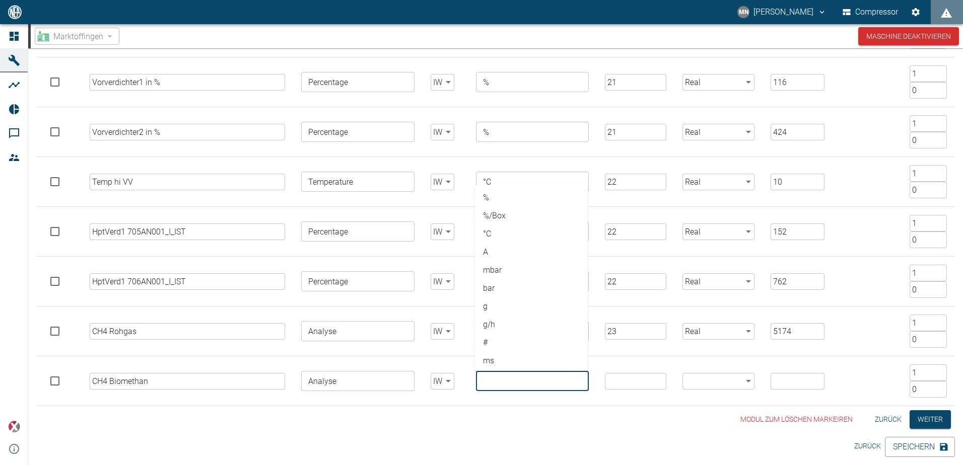
click at [489, 198] on li "%" at bounding box center [531, 198] width 113 height 18
type input "%"
click at [648, 385] on input "number" at bounding box center [635, 381] width 61 height 17
type input "22"
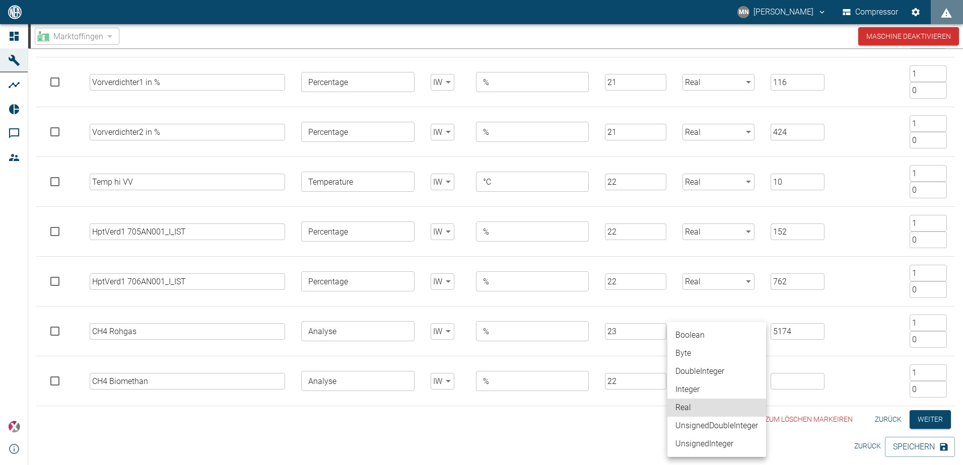
type input "Real"
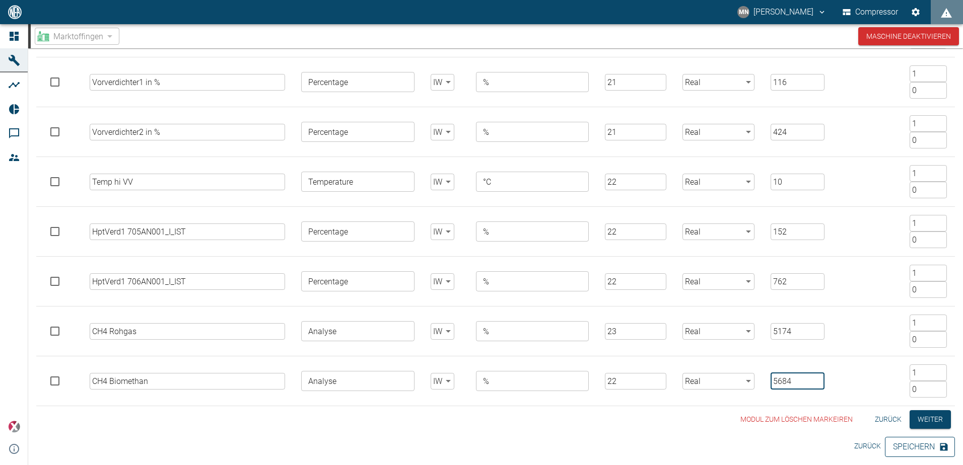
type input "5684"
click at [895, 447] on button "Speichern" at bounding box center [920, 447] width 70 height 20
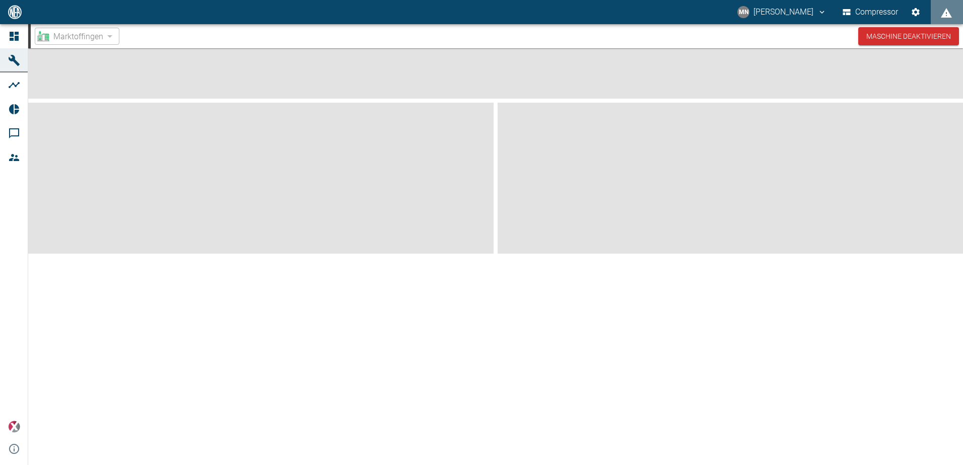
scroll to position [0, 0]
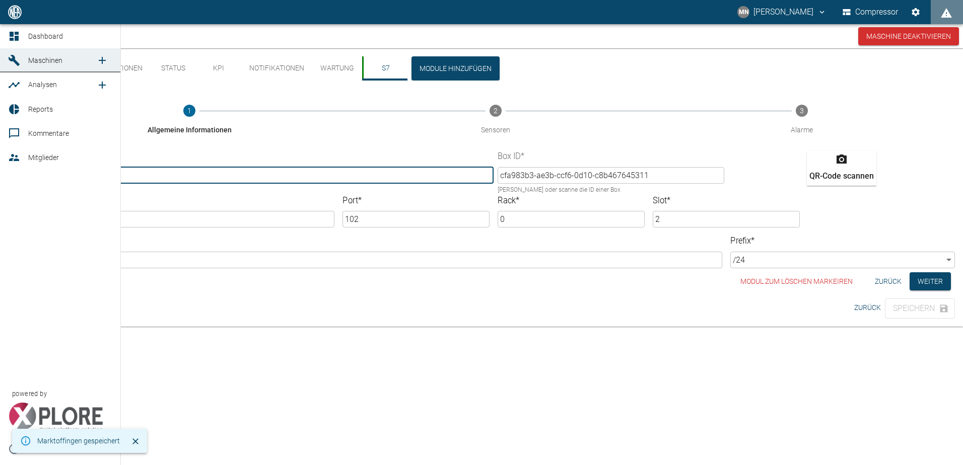
click at [11, 59] on icon at bounding box center [14, 60] width 11 height 11
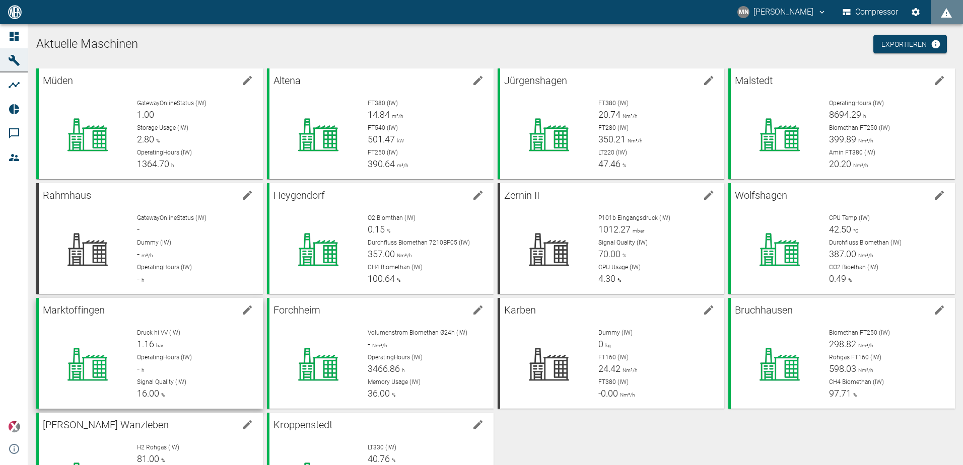
click at [194, 336] on p "Druck hi VV (IW)" at bounding box center [196, 332] width 118 height 9
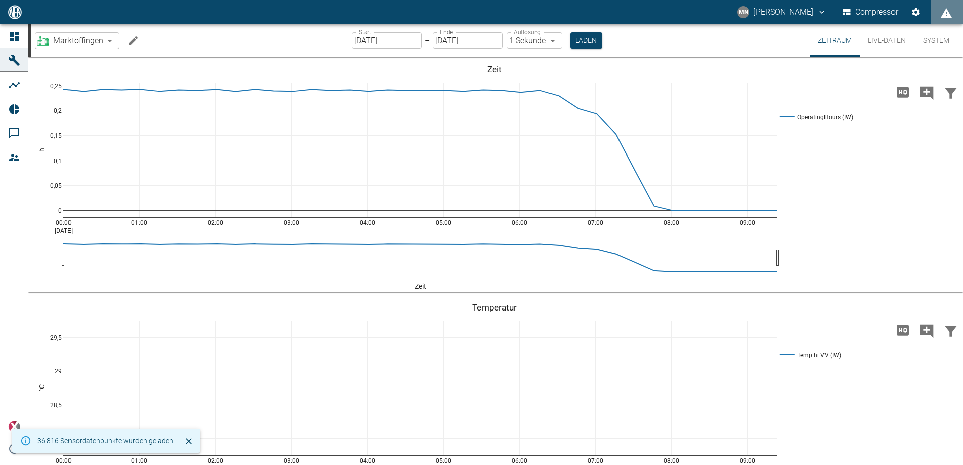
click at [895, 39] on button "Live-Daten" at bounding box center [887, 40] width 54 height 33
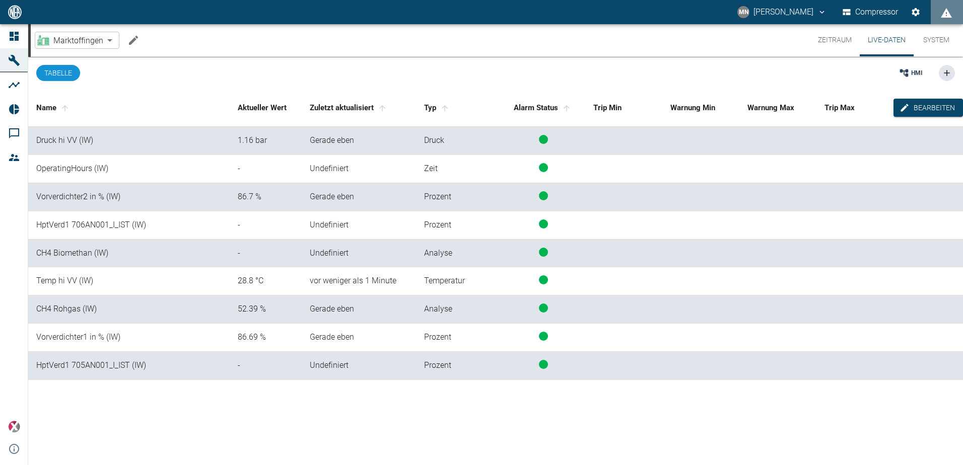
click at [128, 46] on button "Machine bearbeiten" at bounding box center [133, 40] width 20 height 20
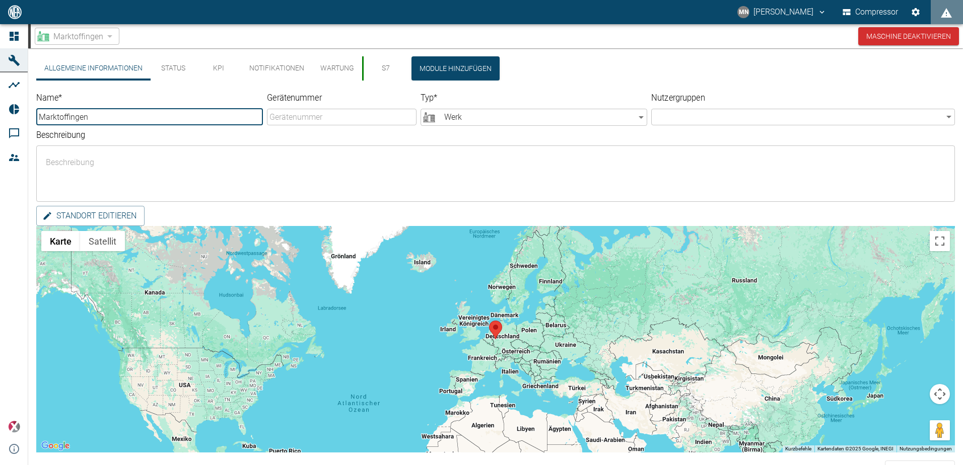
click at [378, 63] on button "S7" at bounding box center [384, 68] width 45 height 24
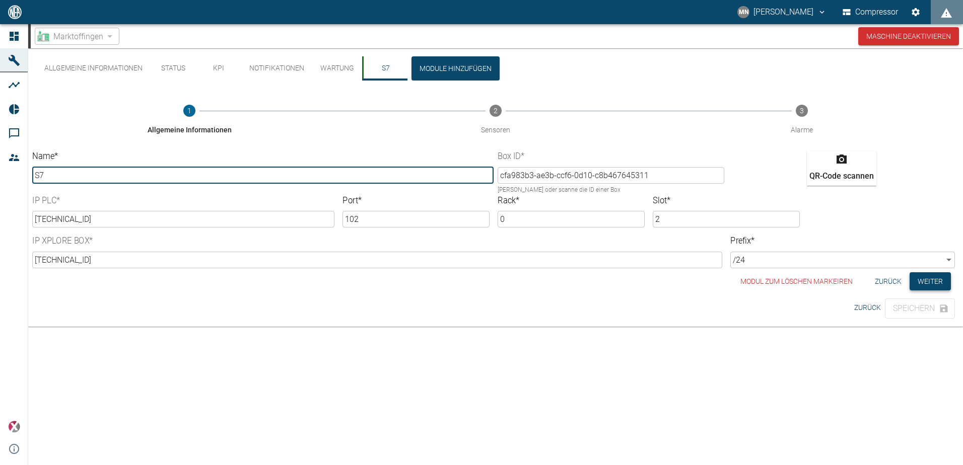
click at [919, 278] on button "Weiter" at bounding box center [930, 281] width 41 height 19
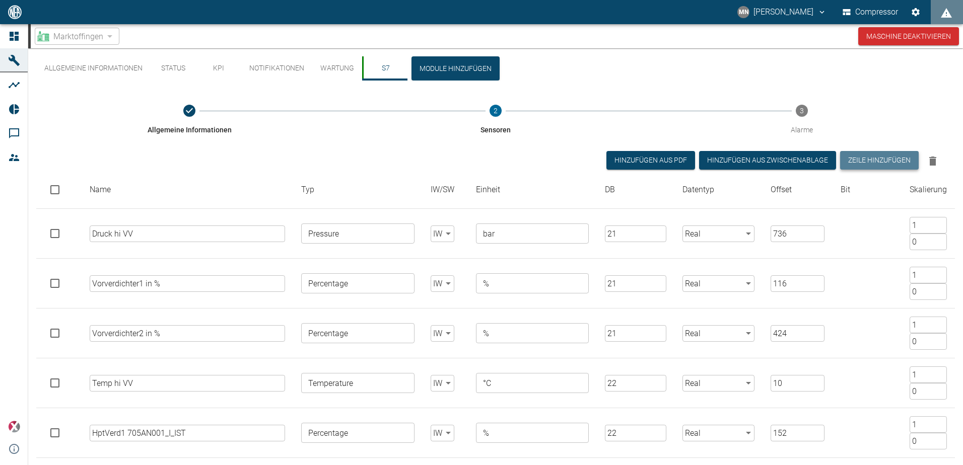
click at [876, 156] on button "Zeile hinzufügen" at bounding box center [879, 160] width 79 height 19
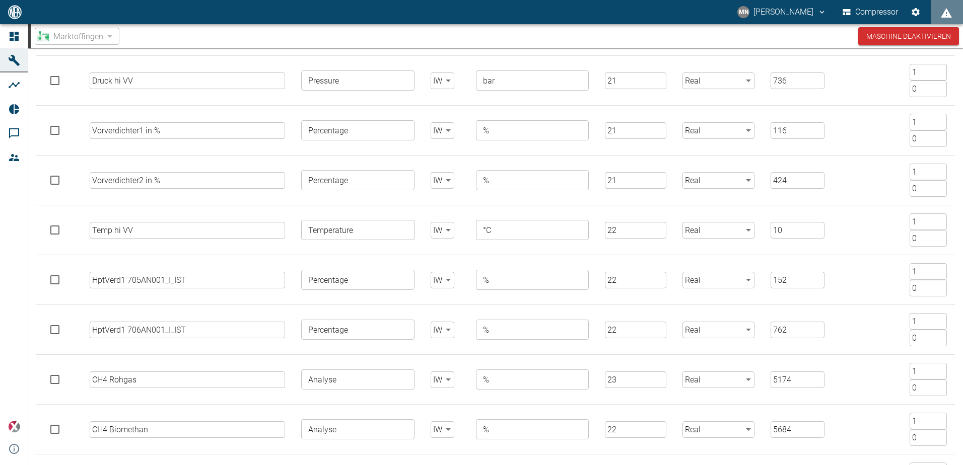
scroll to position [251, 0]
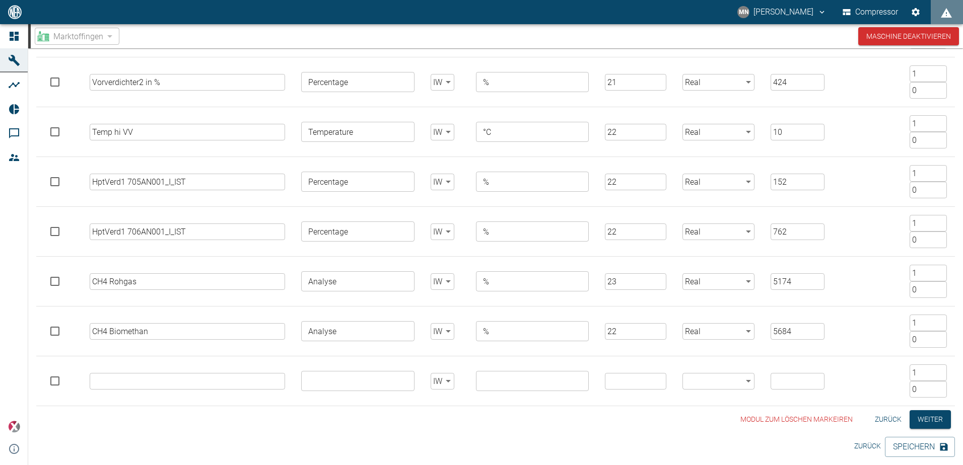
click at [148, 383] on input "text" at bounding box center [188, 381] width 196 height 17
type input "CH4 Biomethan"
type input "Analyse"
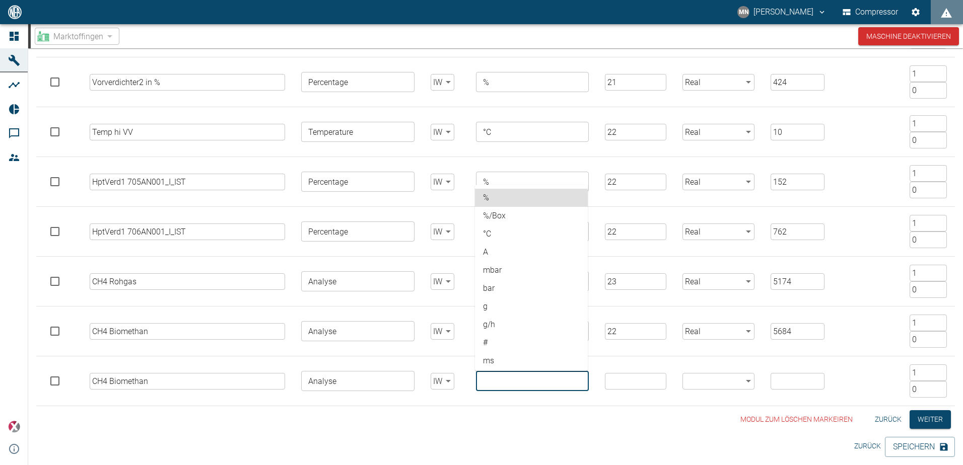
type input "%"
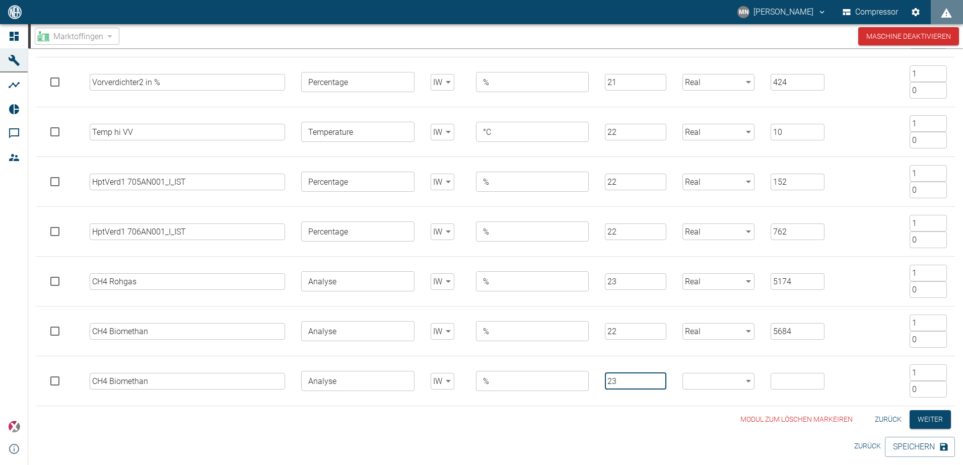
type input "23"
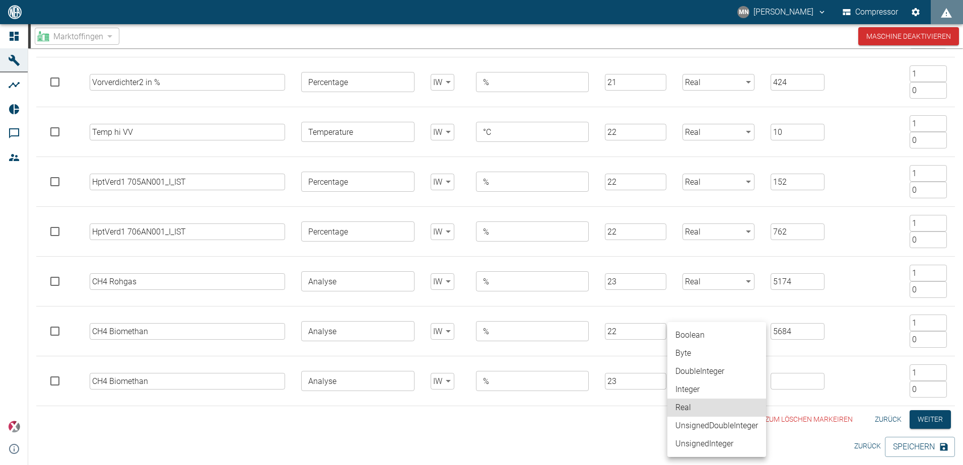
type input "Real"
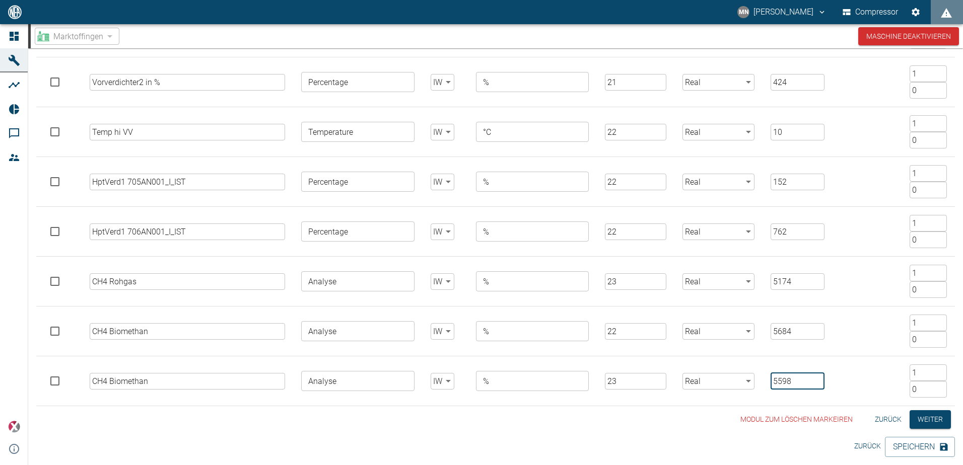
type input "5598"
type input "23"
click at [658, 328] on input "23" at bounding box center [635, 331] width 61 height 17
click at [659, 360] on td "23 ​" at bounding box center [636, 382] width 78 height 50
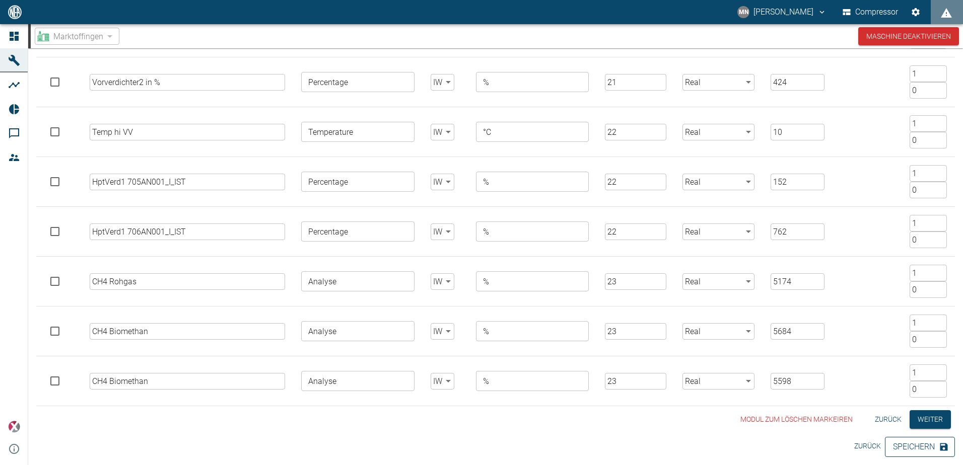
click at [921, 446] on button "Speichern" at bounding box center [920, 447] width 70 height 20
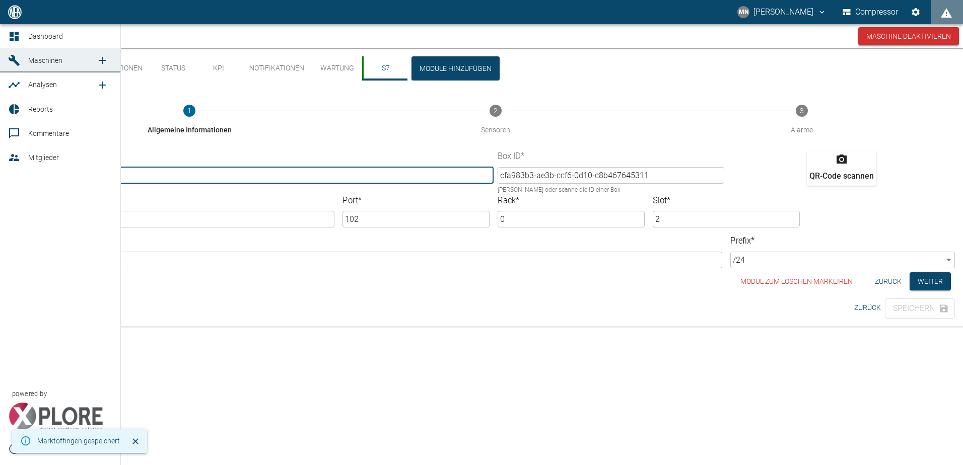
click at [11, 58] on icon at bounding box center [14, 60] width 12 height 12
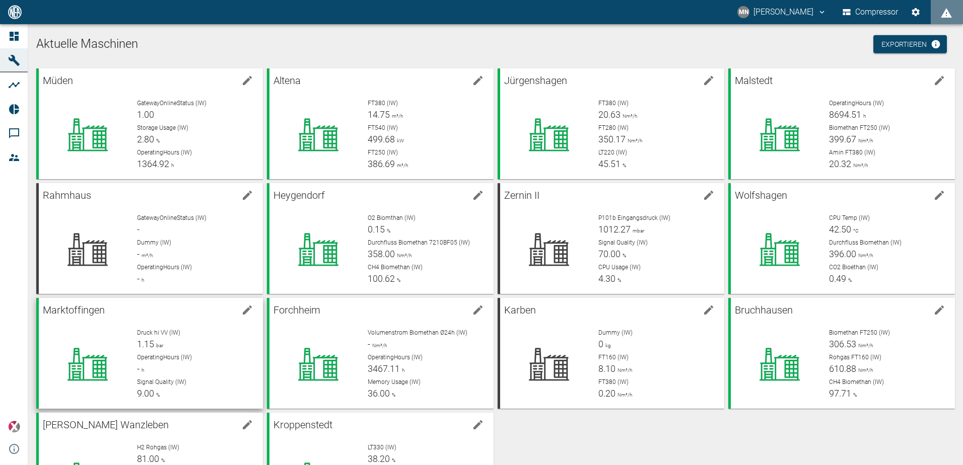
click at [219, 339] on div "Druck hi VV (IW) 1.15 bar" at bounding box center [196, 339] width 118 height 23
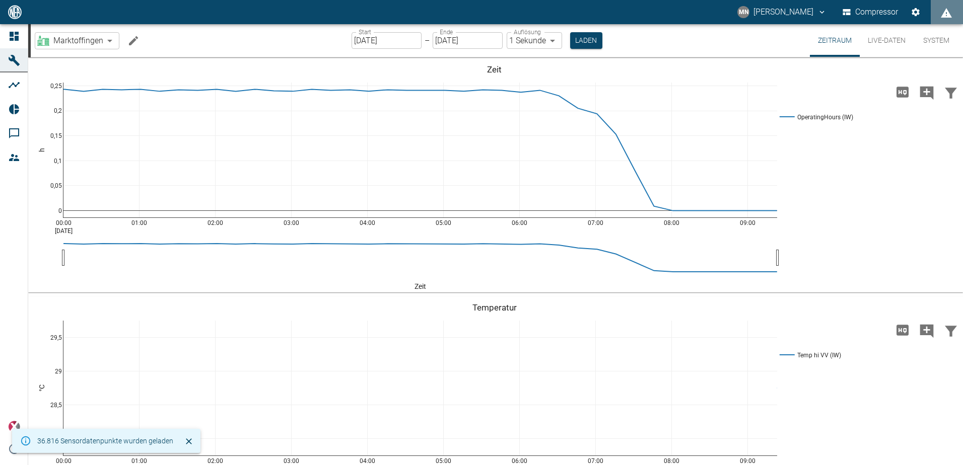
click at [885, 42] on button "Live-Daten" at bounding box center [887, 40] width 54 height 33
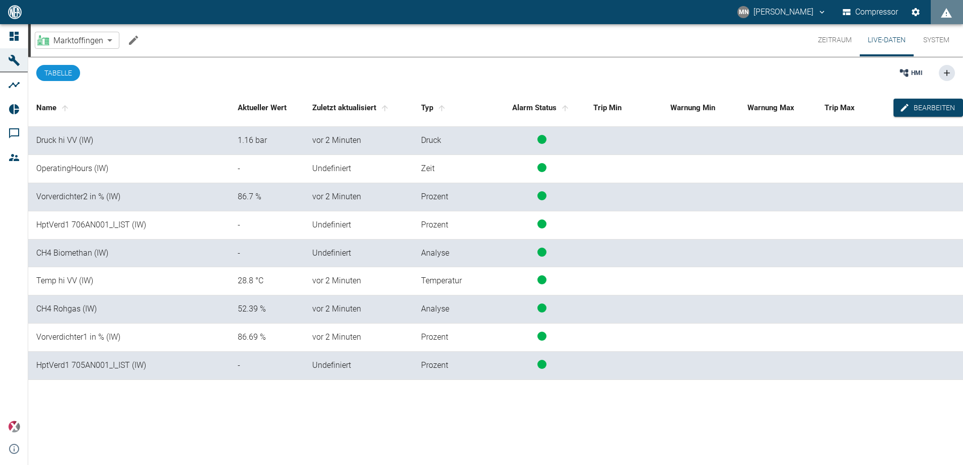
click at [833, 38] on button "Zeitraum" at bounding box center [835, 40] width 50 height 32
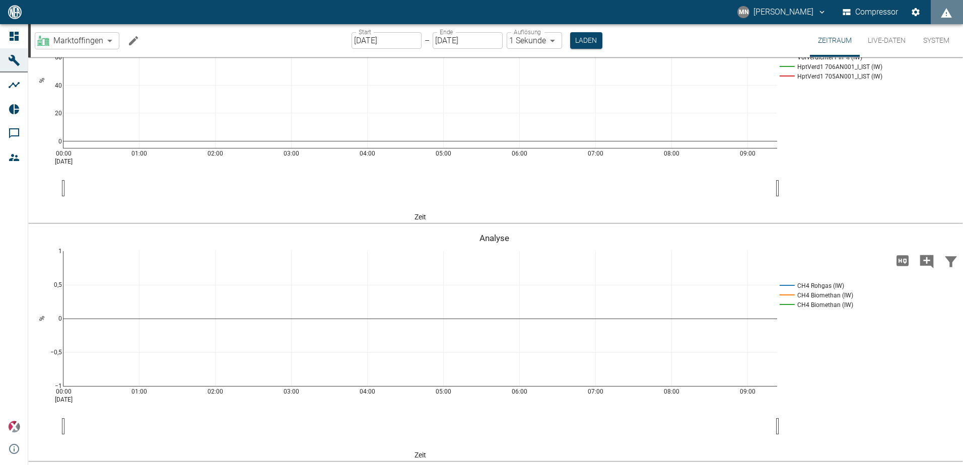
scroll to position [683, 0]
click at [871, 42] on button "Live-Daten" at bounding box center [887, 40] width 54 height 33
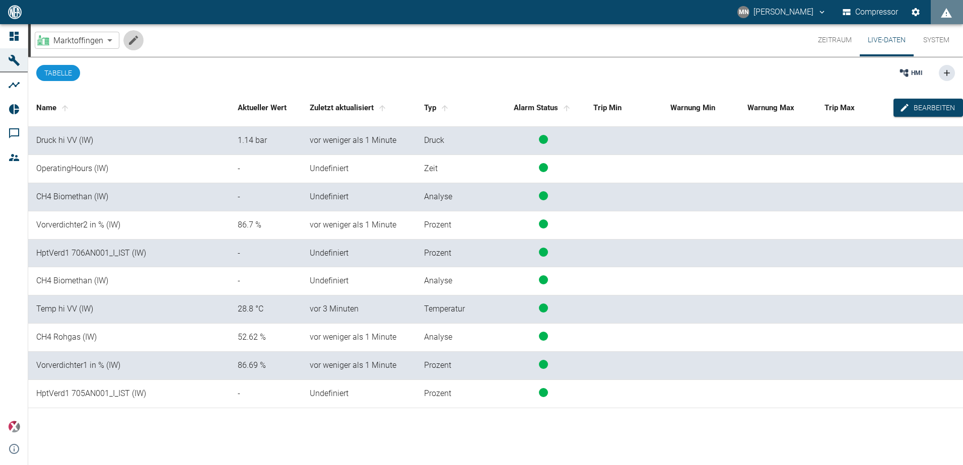
click at [133, 33] on button "Machine bearbeiten" at bounding box center [133, 40] width 20 height 20
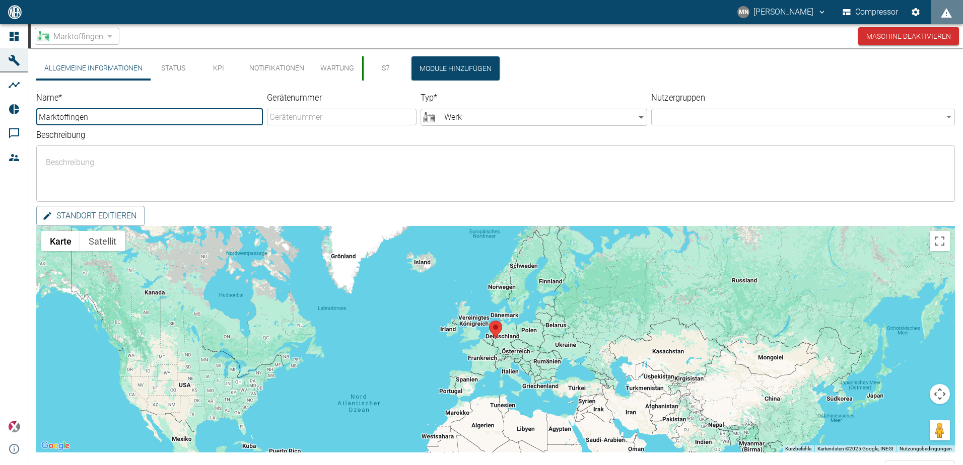
click at [386, 63] on button "S7" at bounding box center [384, 68] width 45 height 24
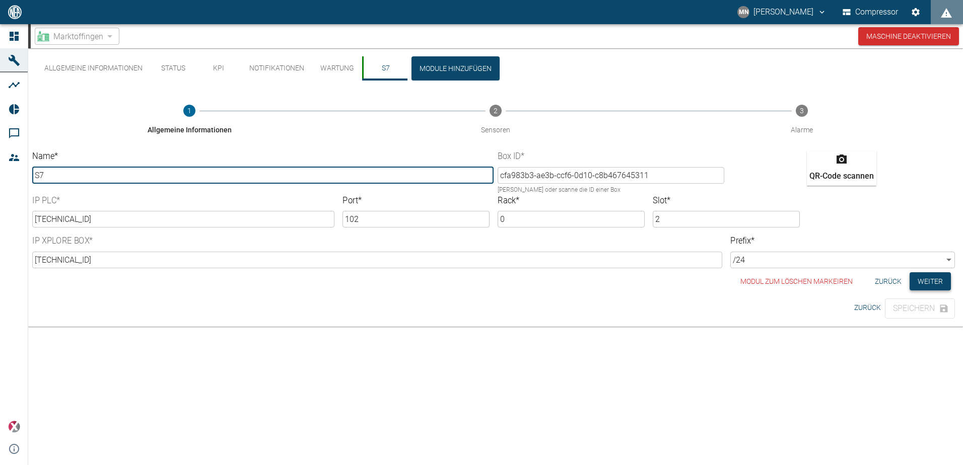
click at [942, 284] on button "Weiter" at bounding box center [930, 281] width 41 height 19
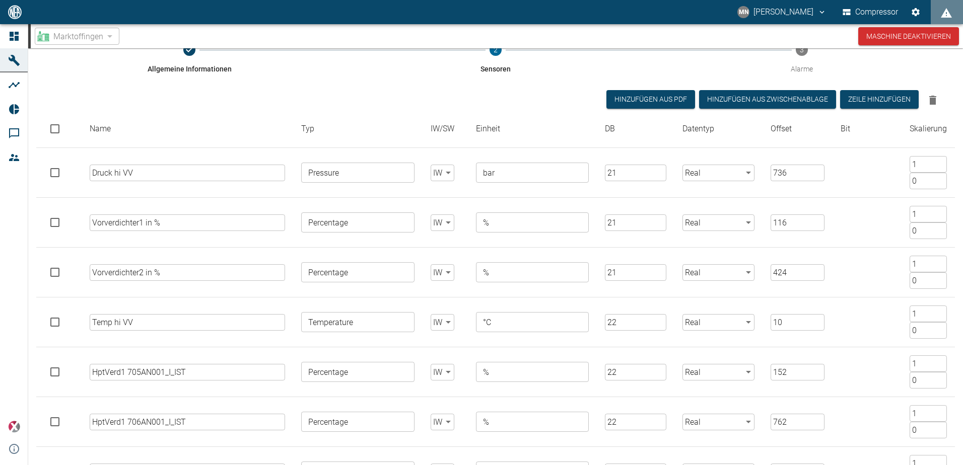
scroll to position [251, 0]
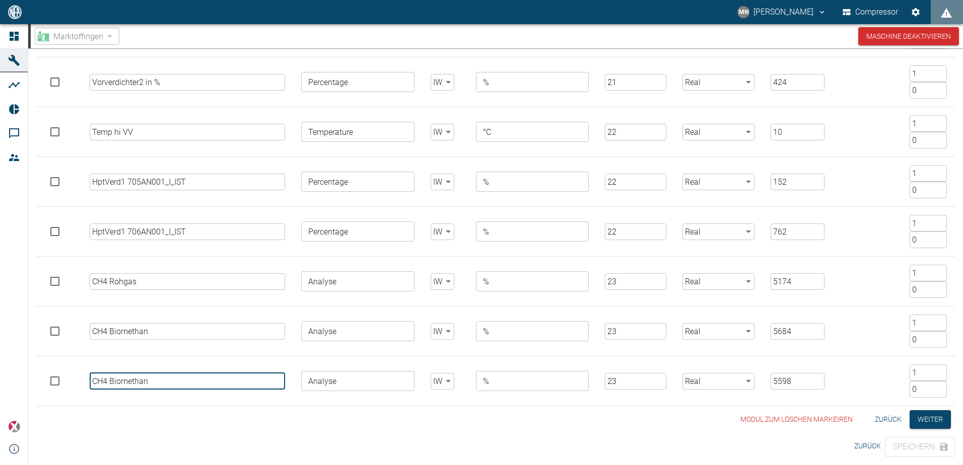
drag, startPoint x: 94, startPoint y: 383, endPoint x: 106, endPoint y: 384, distance: 12.1
click at [106, 384] on input "CH4 Biomethan" at bounding box center [188, 381] width 196 height 17
type input "CO2 Biomethan"
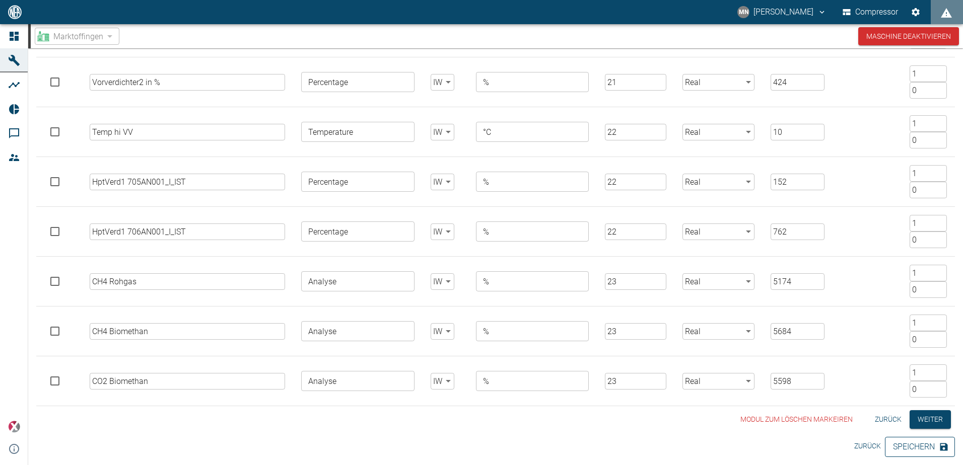
click at [898, 444] on button "Speichern" at bounding box center [920, 447] width 70 height 20
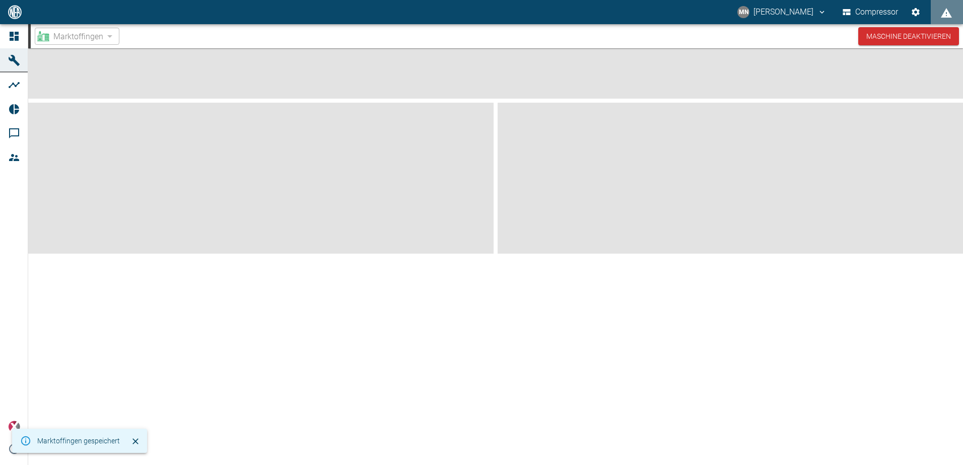
scroll to position [0, 0]
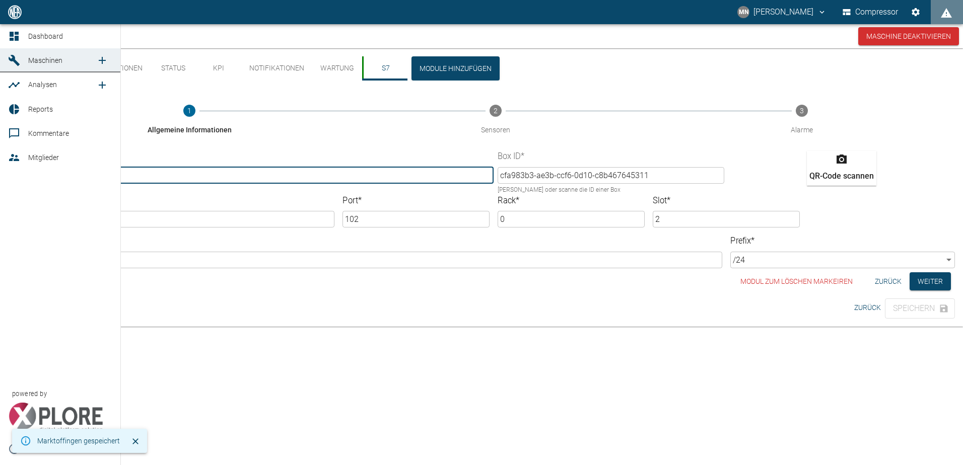
click at [20, 57] on icon at bounding box center [14, 60] width 12 height 12
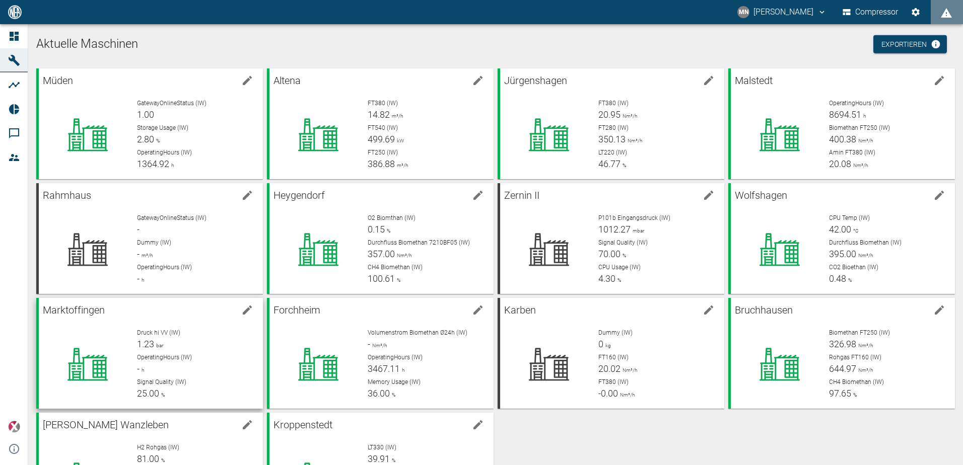
click at [193, 365] on div "OperatingHours (IW) - h" at bounding box center [196, 364] width 118 height 23
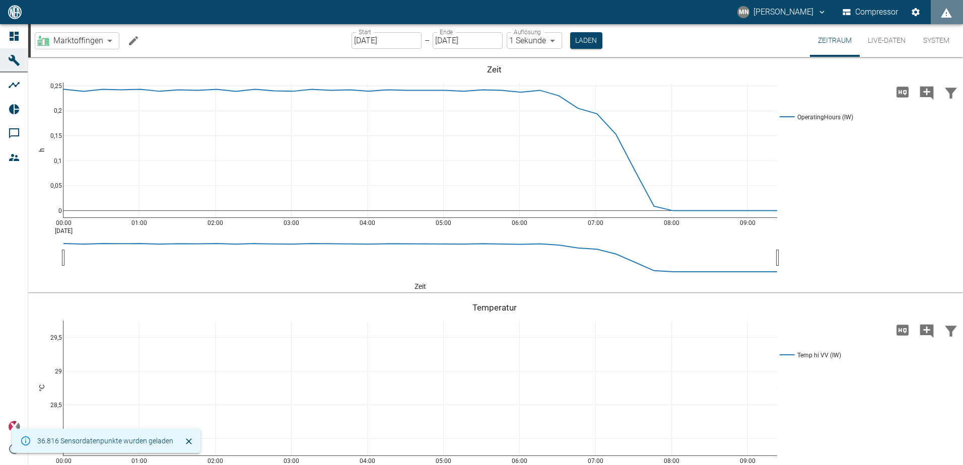
click at [893, 38] on button "Live-Daten" at bounding box center [887, 40] width 54 height 33
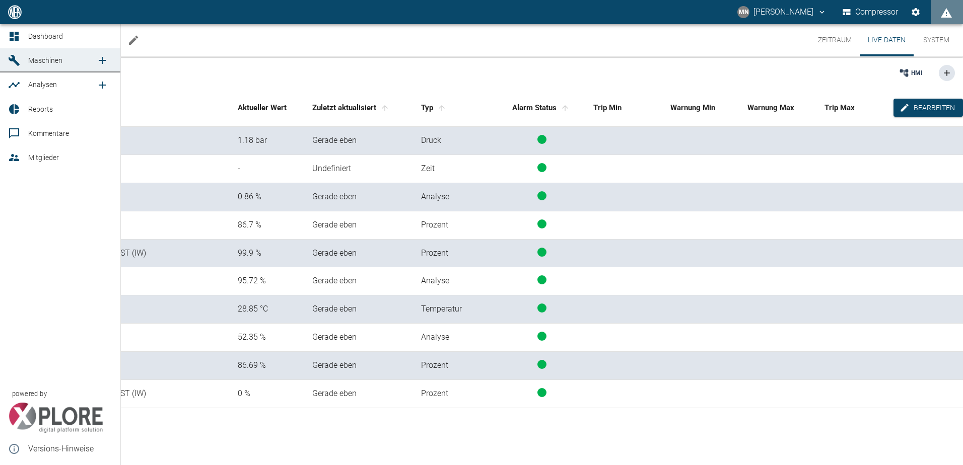
click at [14, 36] on icon at bounding box center [14, 36] width 9 height 9
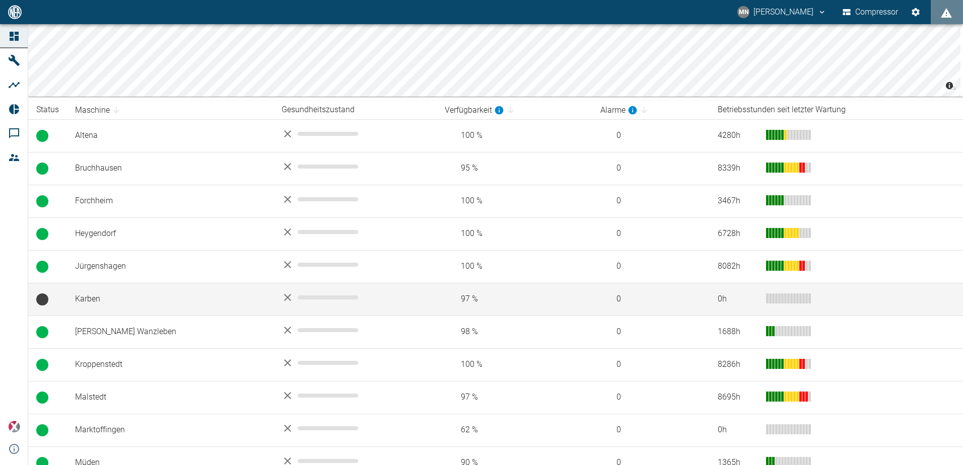
scroll to position [151, 0]
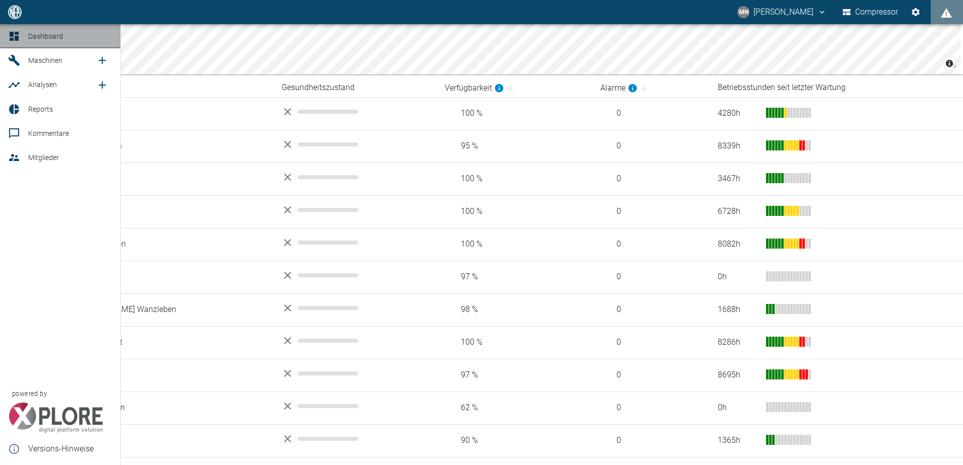
click at [15, 37] on icon at bounding box center [14, 36] width 9 height 9
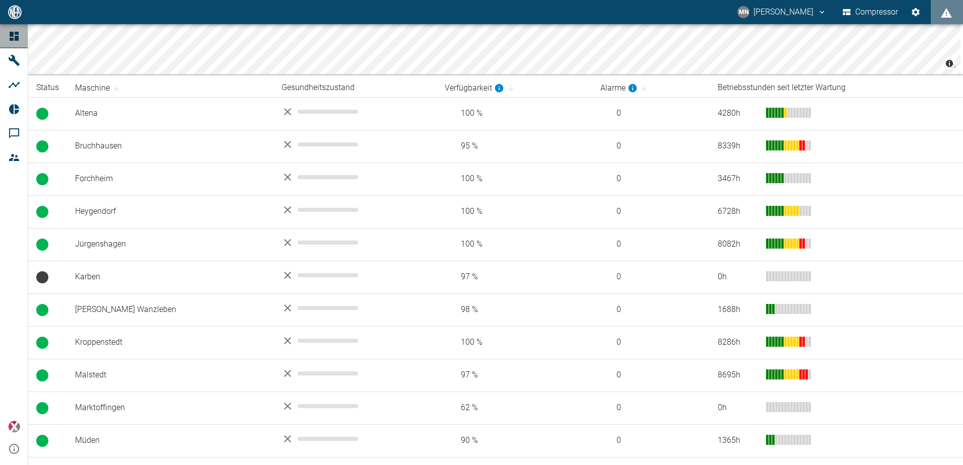
click at [15, 38] on icon at bounding box center [14, 36] width 9 height 9
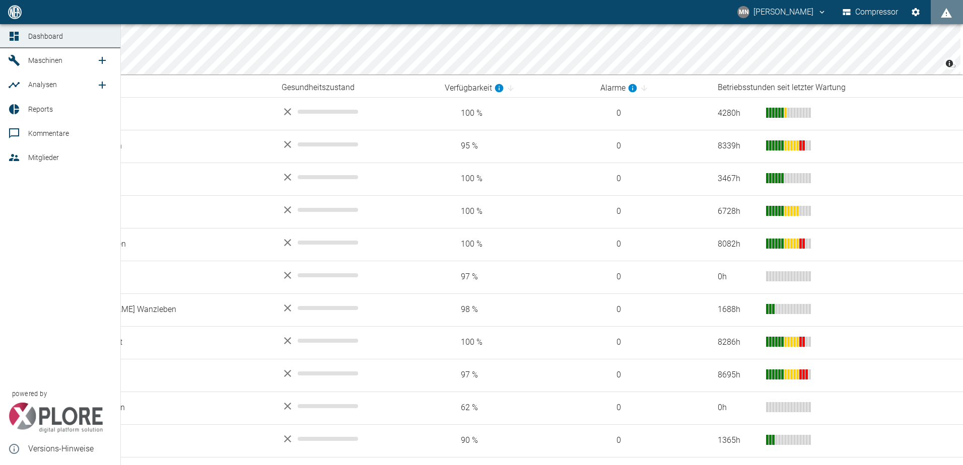
click at [13, 67] on link "Maschinen" at bounding box center [60, 60] width 120 height 24
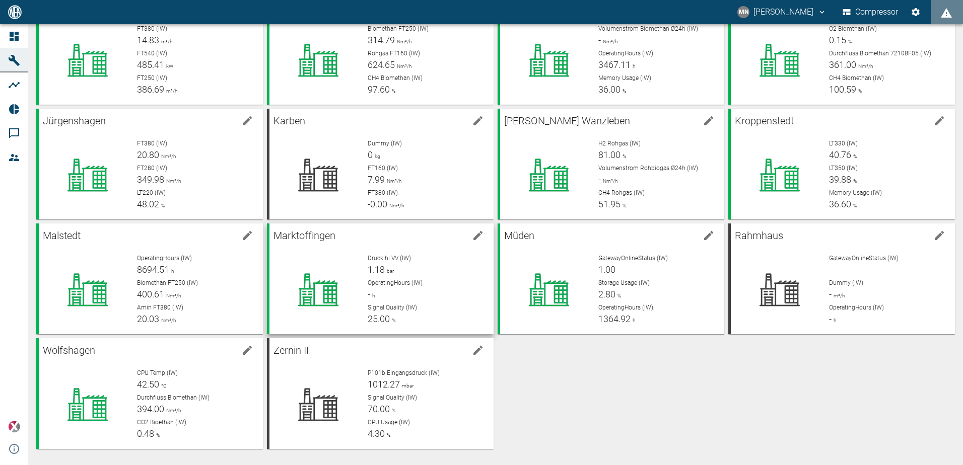
drag, startPoint x: 428, startPoint y: 248, endPoint x: 426, endPoint y: 232, distance: 16.2
click at [426, 232] on p "Marktoffingen" at bounding box center [370, 236] width 194 height 16
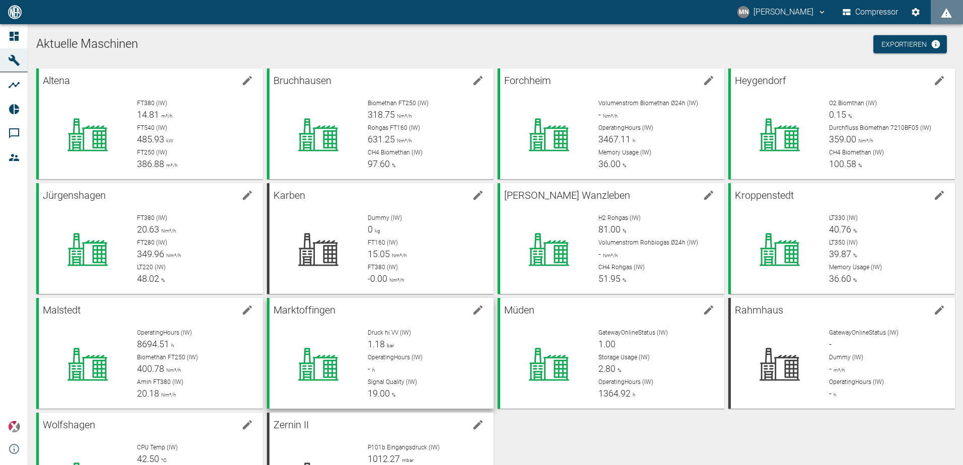
click at [392, 344] on span "bar" at bounding box center [389, 346] width 9 height 6
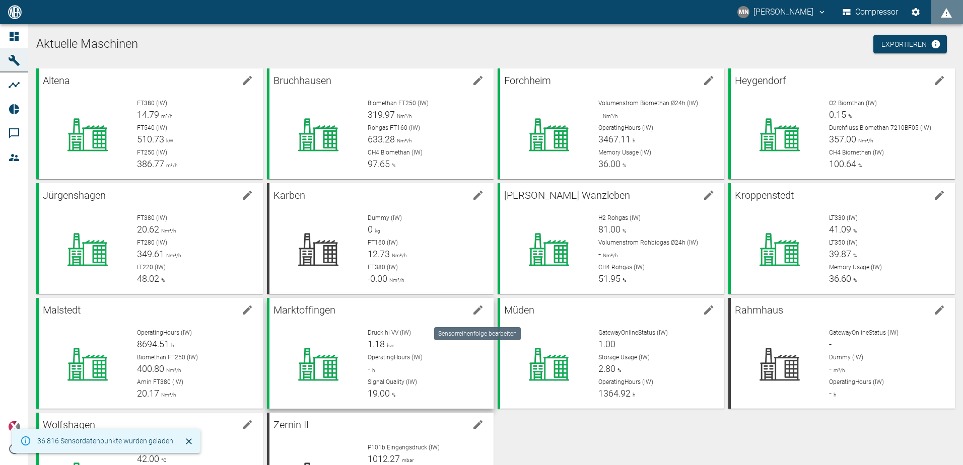
click at [476, 313] on icon "edit machine" at bounding box center [478, 310] width 12 height 12
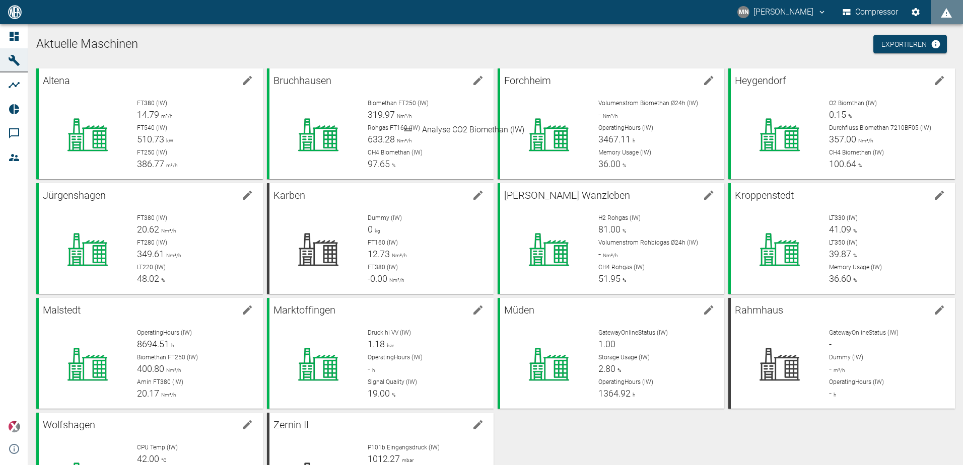
drag, startPoint x: 407, startPoint y: 174, endPoint x: 407, endPoint y: 131, distance: 42.8
drag, startPoint x: 405, startPoint y: 243, endPoint x: 407, endPoint y: 117, distance: 125.9
drag, startPoint x: 407, startPoint y: 245, endPoint x: 411, endPoint y: 160, distance: 85.7
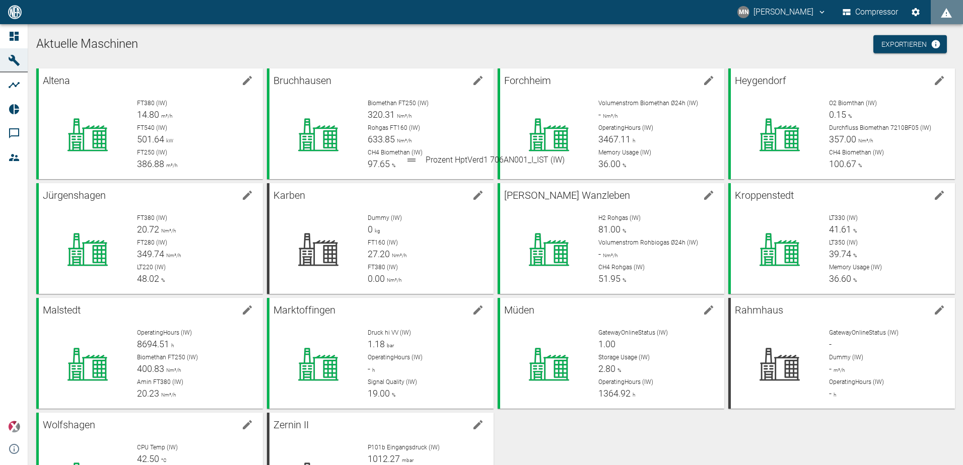
click at [418, 352] on div "Druck hi VV (IW) 1.18 bar OperatingHours (IW) - h Signal Quality (IW) 12.00 %" at bounding box center [423, 360] width 126 height 81
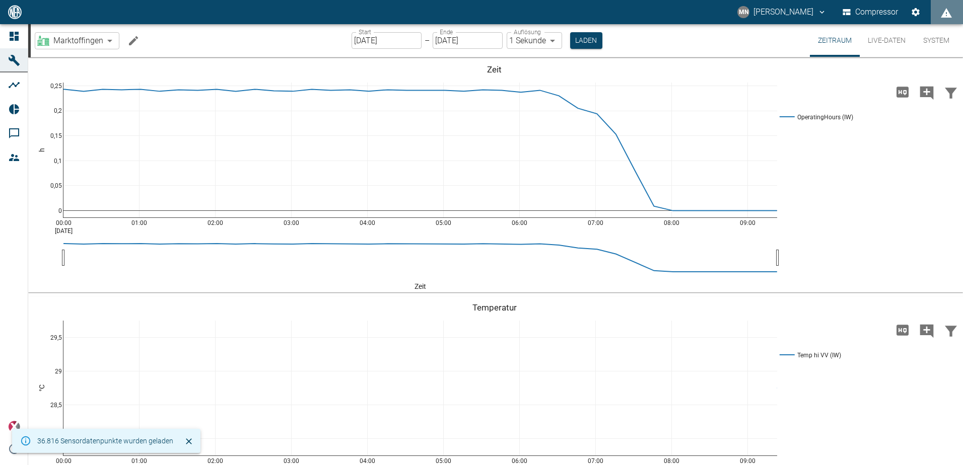
click at [125, 41] on button "Machine bearbeiten" at bounding box center [133, 41] width 20 height 20
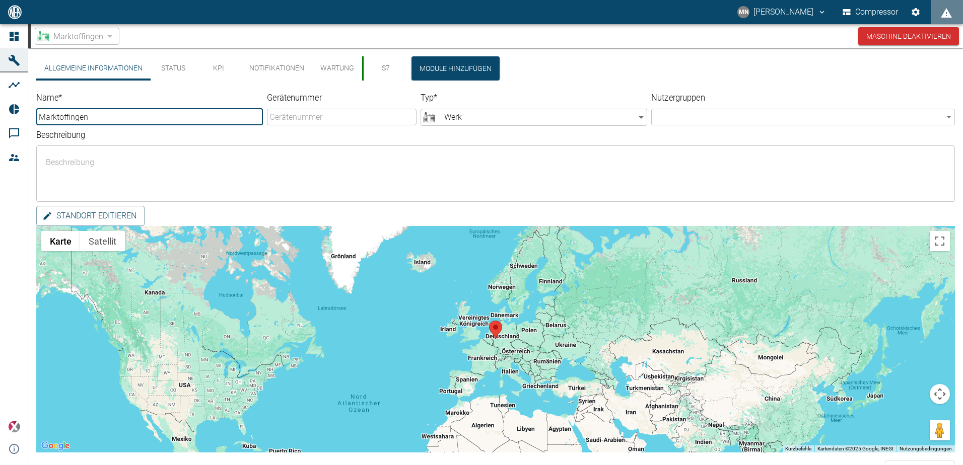
click at [392, 65] on button "S7" at bounding box center [384, 68] width 45 height 24
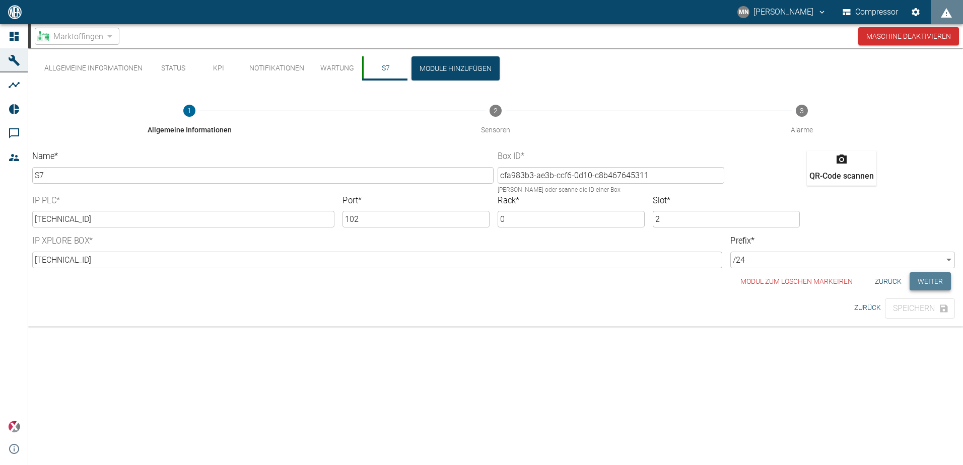
click at [936, 283] on button "Weiter" at bounding box center [930, 281] width 41 height 19
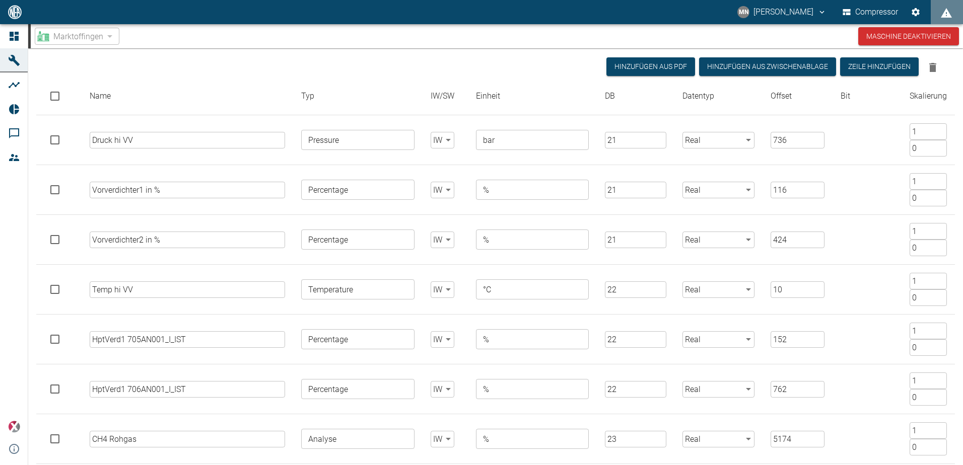
scroll to position [101, 0]
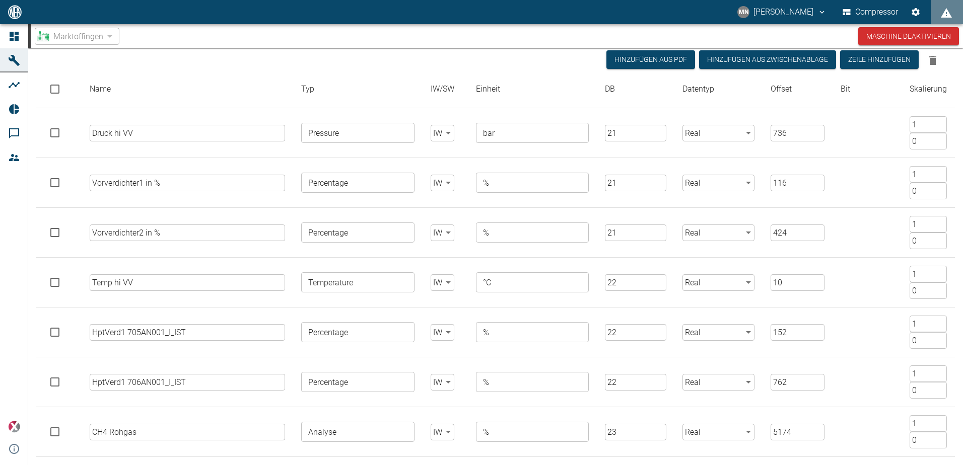
click at [123, 385] on input "HptVerd1 706AN001_I_IST" at bounding box center [188, 382] width 196 height 17
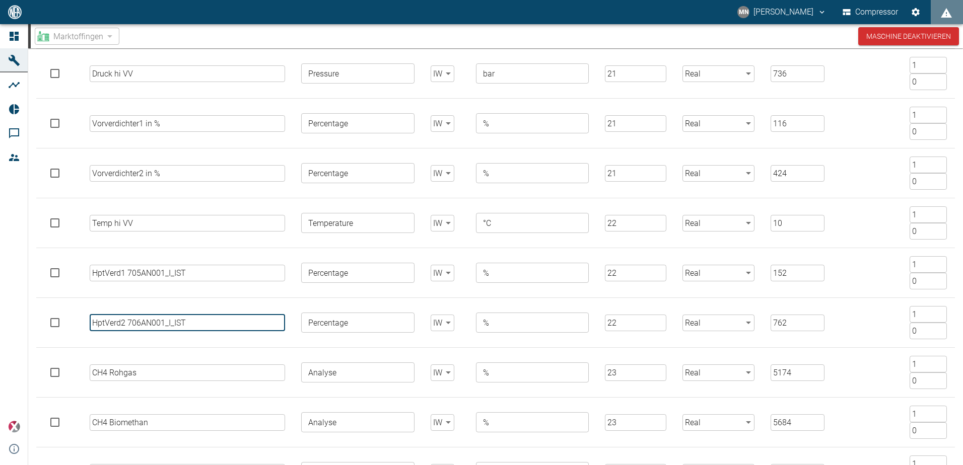
scroll to position [251, 0]
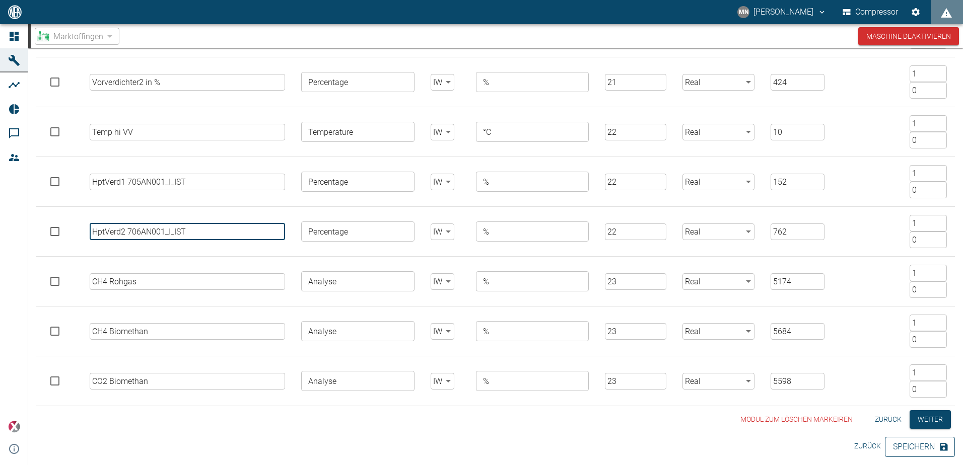
type input "HptVerd2 706AN001_I_IST"
click at [900, 445] on button "Speichern" at bounding box center [920, 447] width 70 height 20
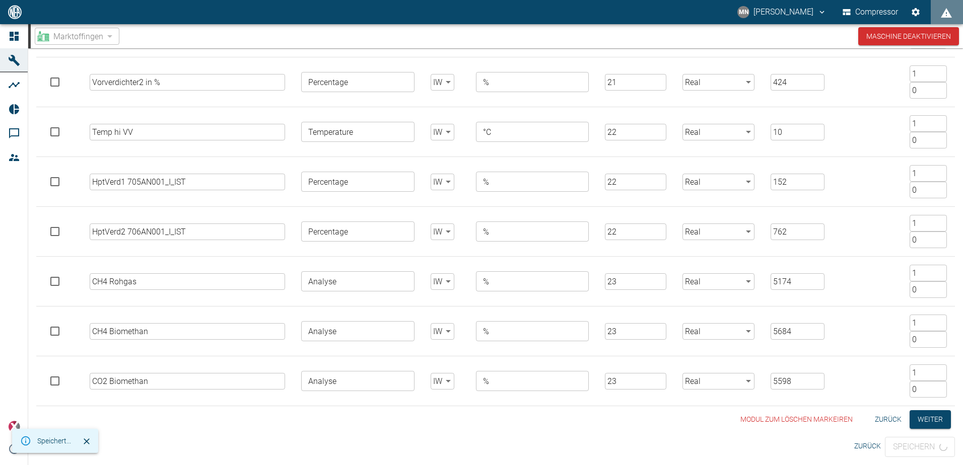
scroll to position [0, 0]
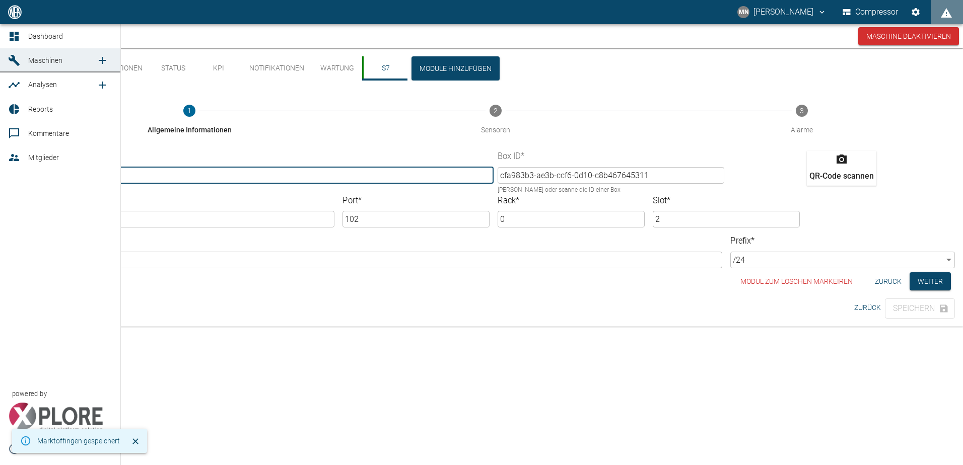
click at [82, 72] on link "Maschinen" at bounding box center [60, 60] width 120 height 24
